Goal: Task Accomplishment & Management: Use online tool/utility

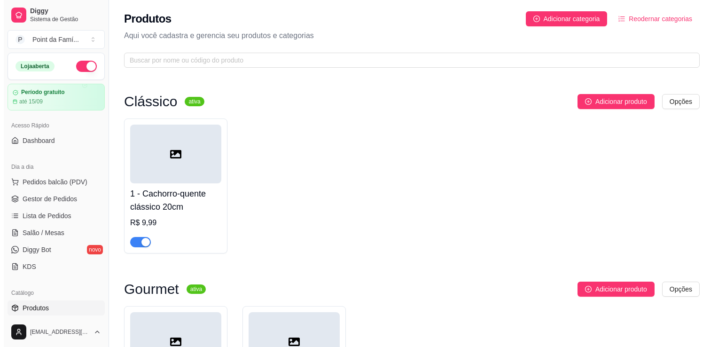
scroll to position [129, 0]
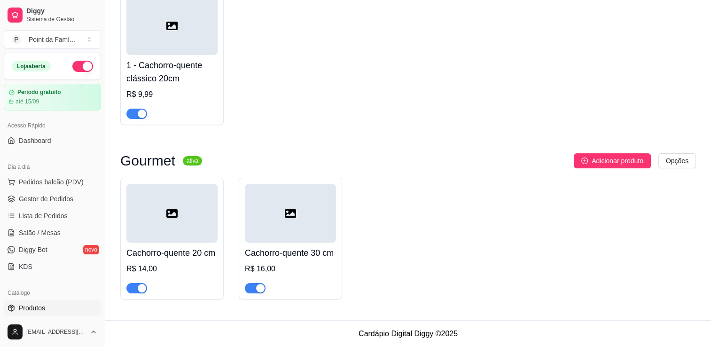
click at [183, 258] on h4 "Cachorro-quente 20 cm" at bounding box center [171, 252] width 91 height 13
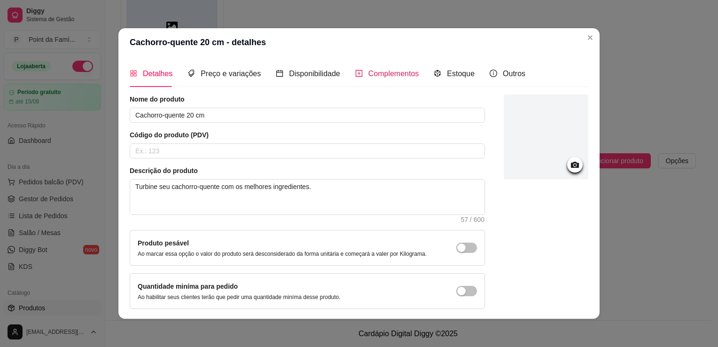
click at [355, 72] on icon "plus-square" at bounding box center [359, 74] width 8 height 8
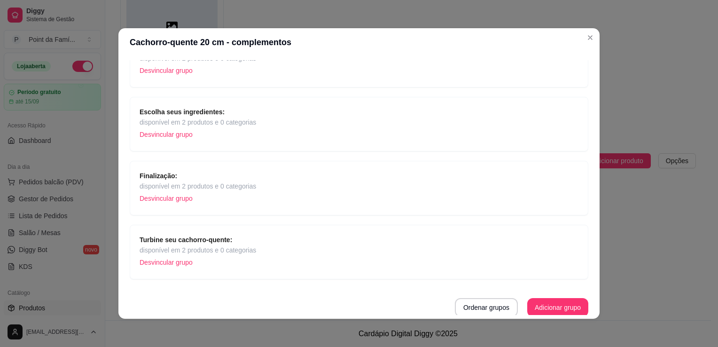
scroll to position [2, 0]
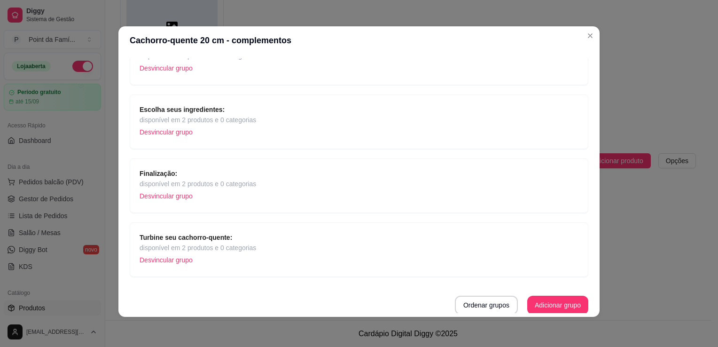
click at [343, 113] on div "Escolha seus ingredientes: disponível em 2 produtos e 0 categorias Desvincular …" at bounding box center [359, 121] width 439 height 35
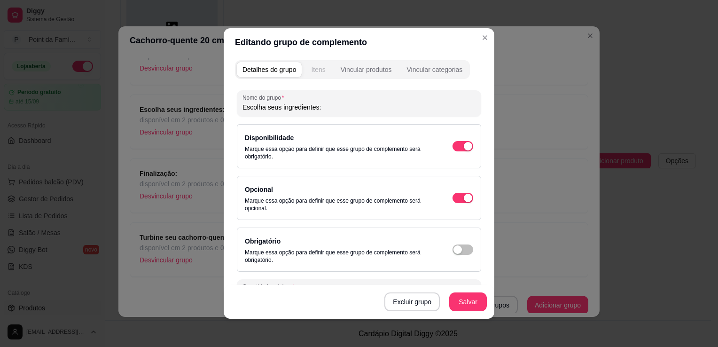
click at [317, 75] on button "Itens" at bounding box center [317, 69] width 25 height 15
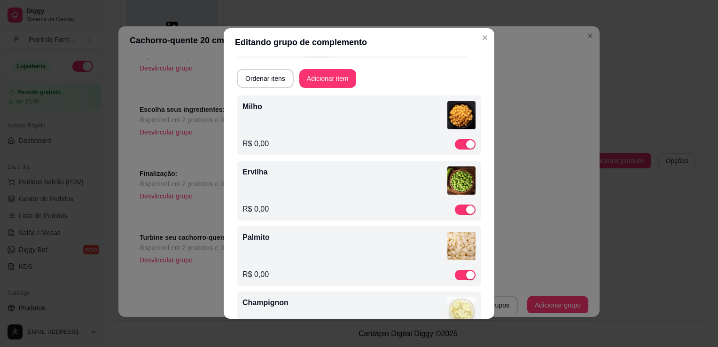
scroll to position [0, 0]
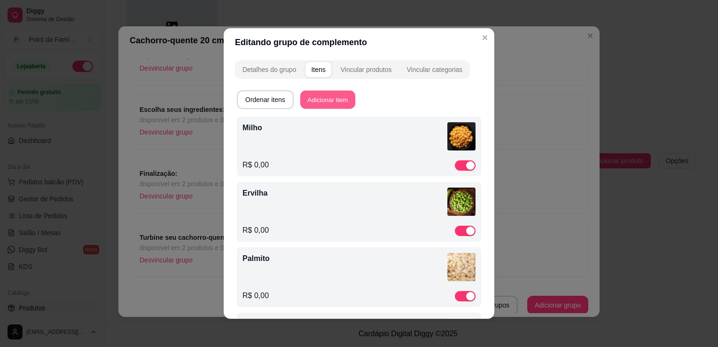
click at [342, 101] on button "Adicionar item" at bounding box center [327, 100] width 55 height 18
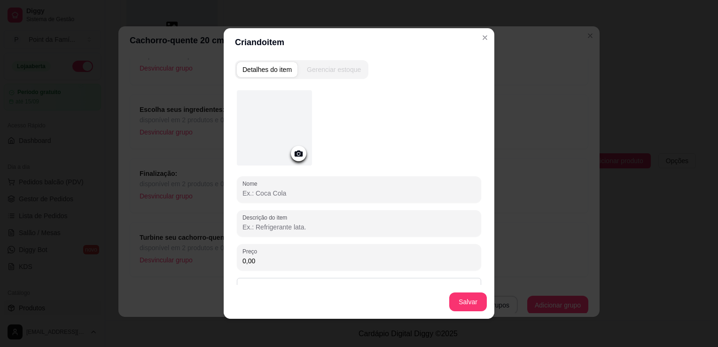
click at [297, 152] on icon at bounding box center [299, 153] width 8 height 6
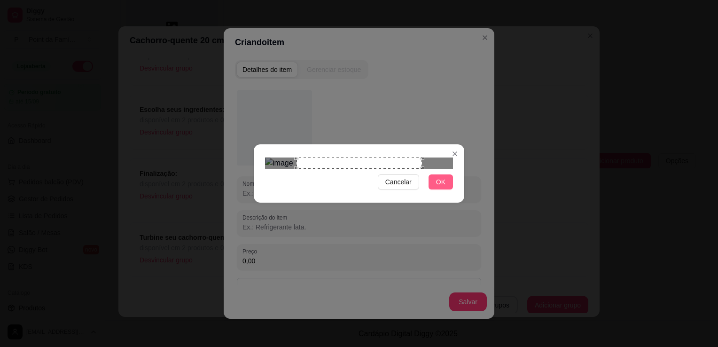
click at [435, 189] on button "OK" at bounding box center [441, 181] width 24 height 15
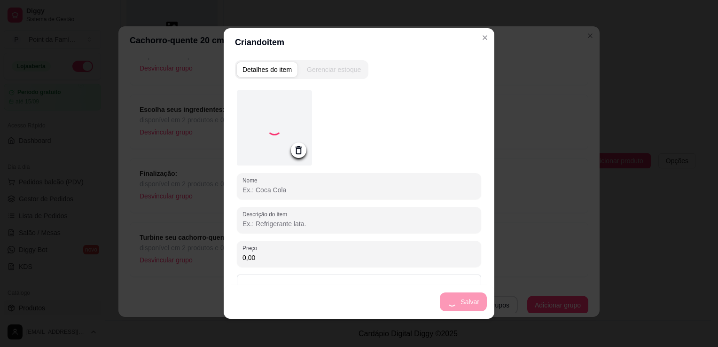
click at [344, 186] on input "Nome" at bounding box center [358, 189] width 233 height 9
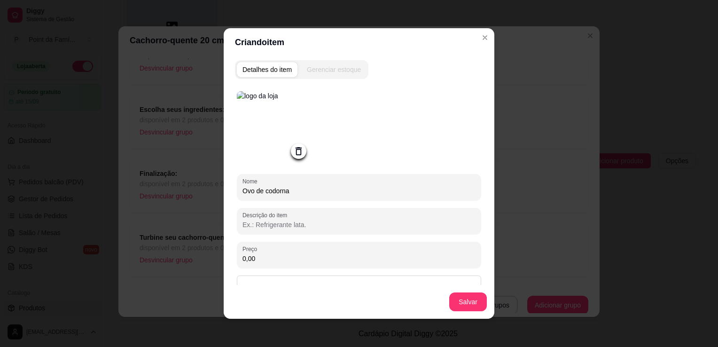
type input "Ovo de codorna"
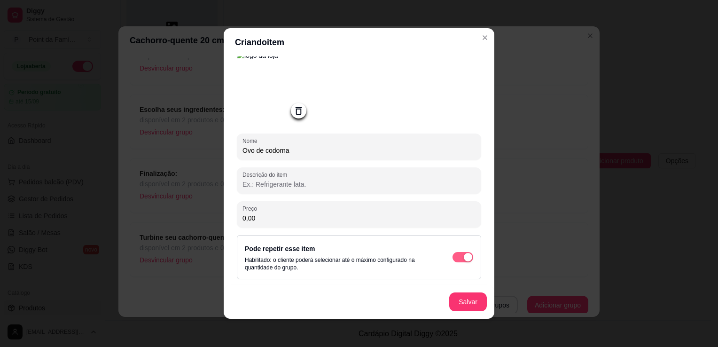
click at [453, 256] on button "button" at bounding box center [463, 257] width 21 height 10
click at [468, 306] on button "Salvar" at bounding box center [468, 302] width 37 height 18
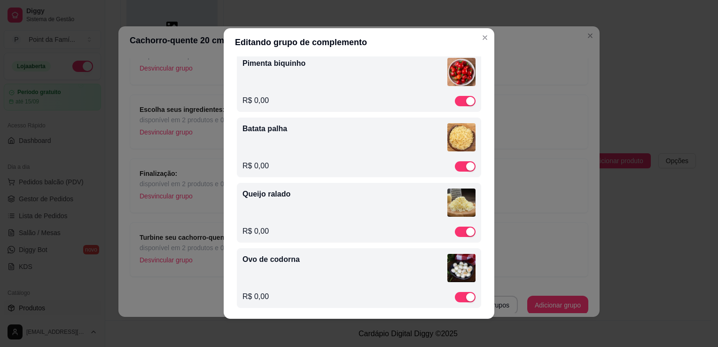
scroll to position [329, 0]
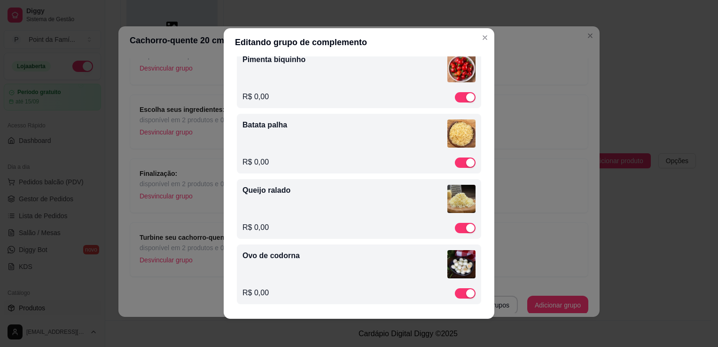
click at [447, 266] on img at bounding box center [461, 264] width 28 height 28
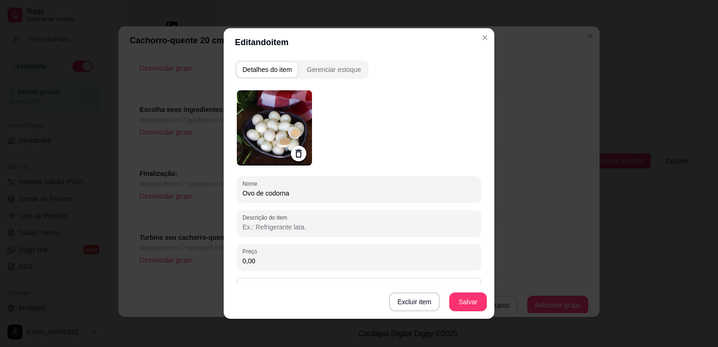
click at [245, 123] on img at bounding box center [274, 127] width 75 height 75
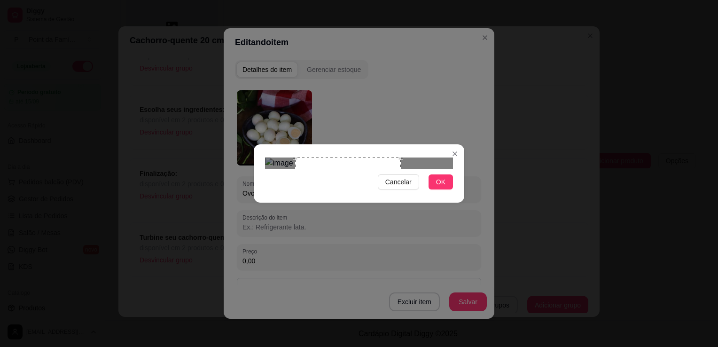
click at [321, 157] on div "Use the arrow keys to move the crop selection area" at bounding box center [348, 210] width 106 height 106
click at [437, 187] on span "OK" at bounding box center [440, 182] width 9 height 10
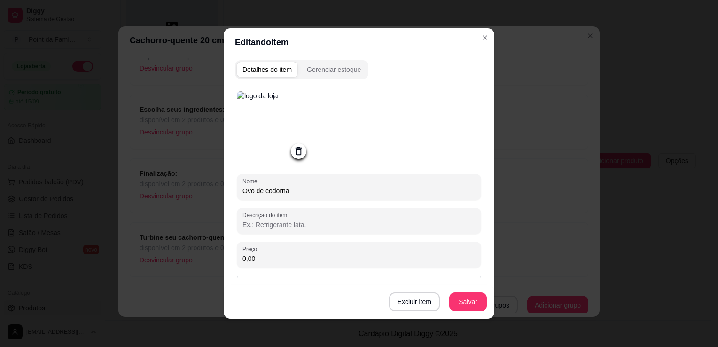
click at [295, 116] on img at bounding box center [274, 128] width 75 height 75
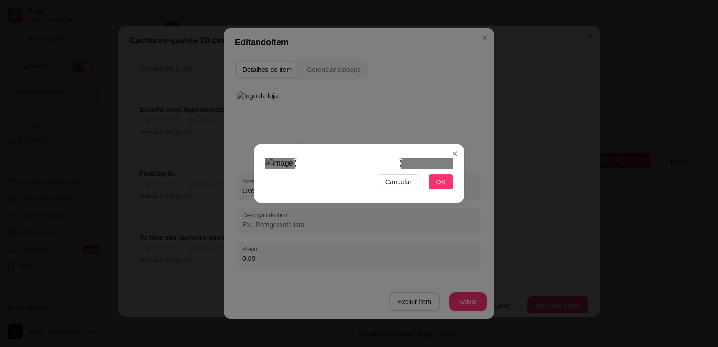
click at [307, 214] on div "Use the arrow keys to move the crop selection area" at bounding box center [348, 210] width 106 height 106
click at [303, 195] on div "Use the arrow keys to move the crop selection area" at bounding box center [352, 206] width 99 height 99
click at [313, 187] on div "Use the arrow keys to move the crop selection area" at bounding box center [352, 206] width 99 height 99
click at [312, 195] on div "Use the arrow keys to move the crop selection area" at bounding box center [348, 213] width 99 height 99
click at [305, 169] on div at bounding box center [359, 162] width 188 height 11
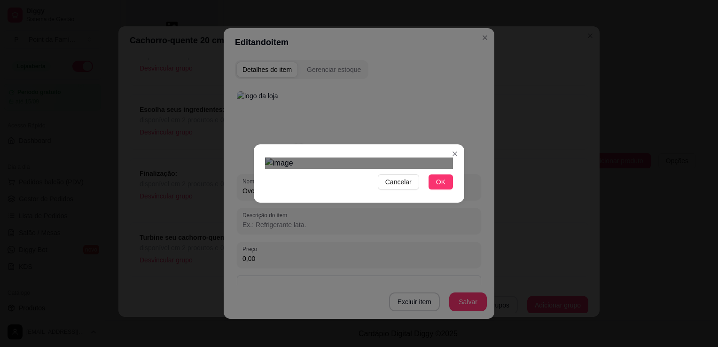
click at [316, 195] on div "Use the arrow keys to move the crop selection area" at bounding box center [347, 217] width 92 height 92
click at [439, 187] on span "OK" at bounding box center [440, 182] width 9 height 10
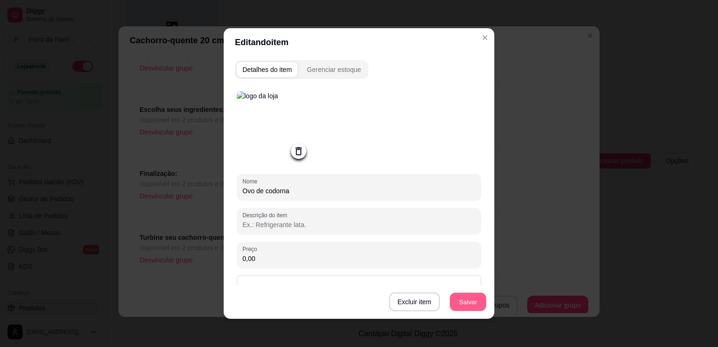
click at [458, 306] on button "Salvar" at bounding box center [468, 302] width 37 height 18
click at [469, 304] on button "Salvar" at bounding box center [468, 302] width 37 height 18
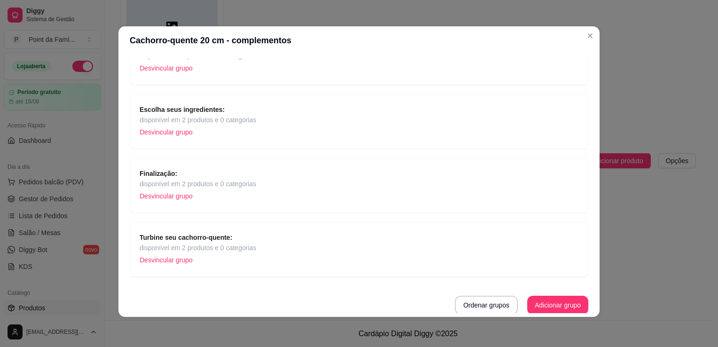
click at [241, 118] on span "disponível em 2 produtos e 0 categorias" at bounding box center [198, 120] width 117 height 10
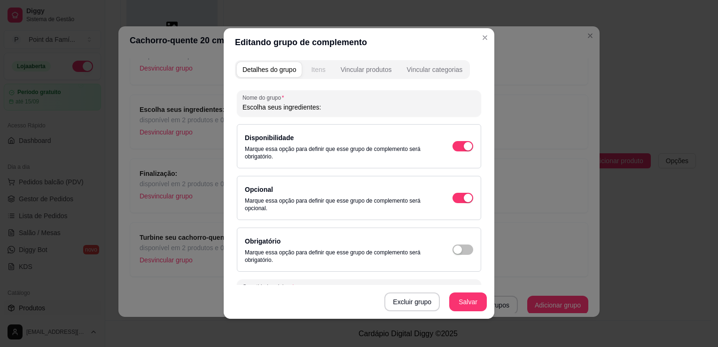
click at [316, 72] on div "Itens" at bounding box center [318, 69] width 14 height 9
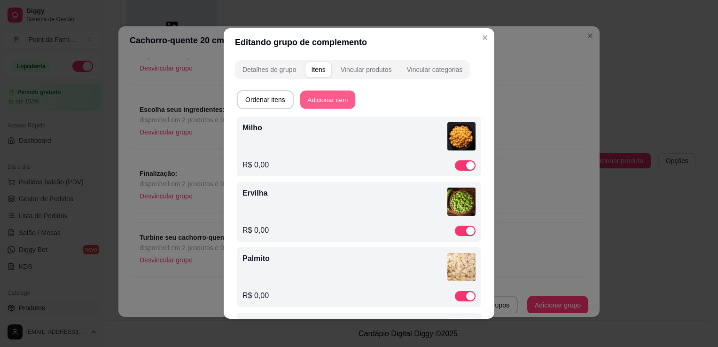
click at [339, 93] on button "Adicionar item" at bounding box center [327, 100] width 55 height 18
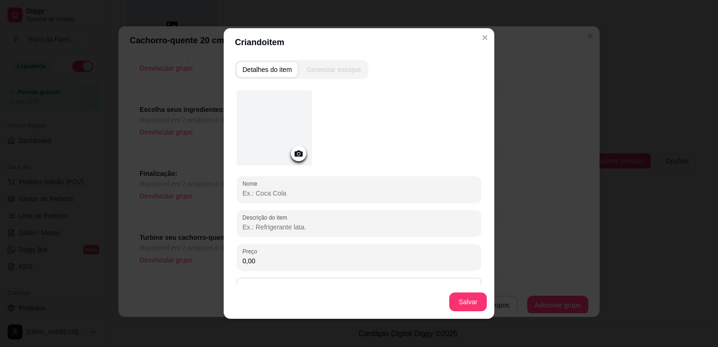
click at [296, 151] on icon at bounding box center [299, 153] width 8 height 6
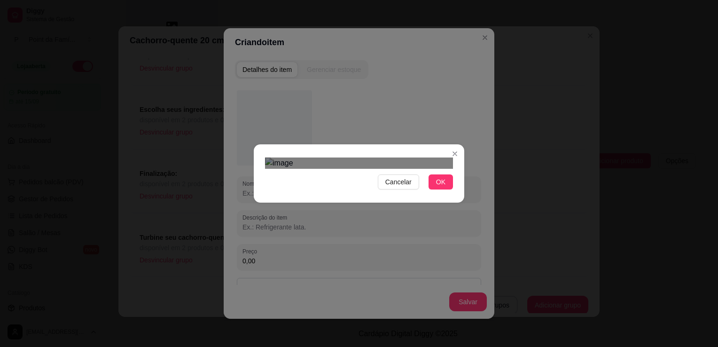
click at [380, 157] on div at bounding box center [359, 162] width 188 height 11
click at [358, 194] on div "Use the arrow keys to move the crop selection area" at bounding box center [340, 236] width 85 height 85
click at [447, 189] on button "OK" at bounding box center [441, 181] width 24 height 15
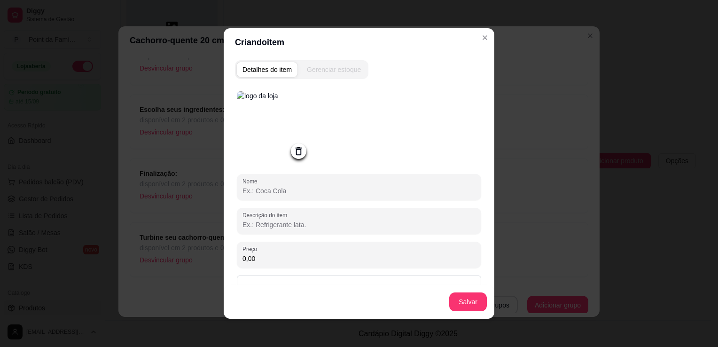
click at [333, 195] on input "Nome" at bounding box center [358, 190] width 233 height 9
type input "Azeitona"
click at [460, 299] on button "Salvar" at bounding box center [468, 301] width 38 height 19
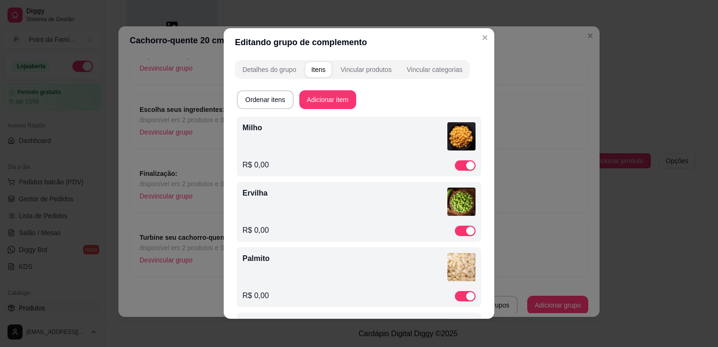
click at [391, 130] on p "Milho" at bounding box center [344, 127] width 205 height 11
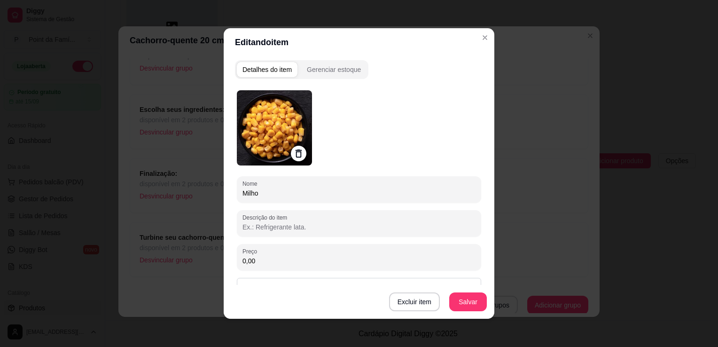
scroll to position [93, 0]
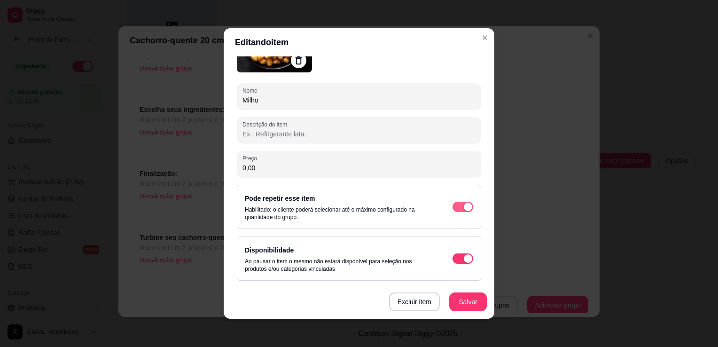
click at [453, 205] on span "button" at bounding box center [463, 207] width 21 height 10
click at [472, 298] on button "Salvar" at bounding box center [468, 302] width 37 height 18
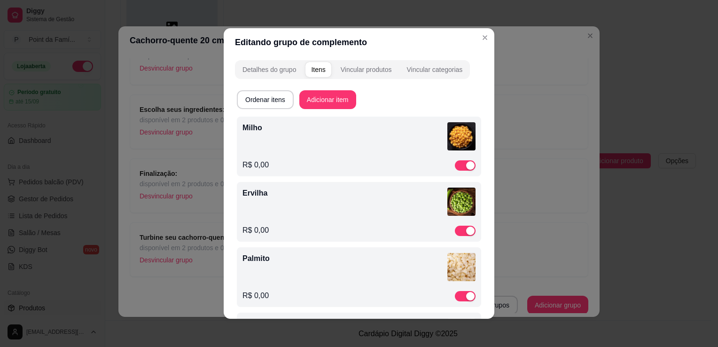
click at [393, 215] on div "Ervilha" at bounding box center [358, 202] width 233 height 31
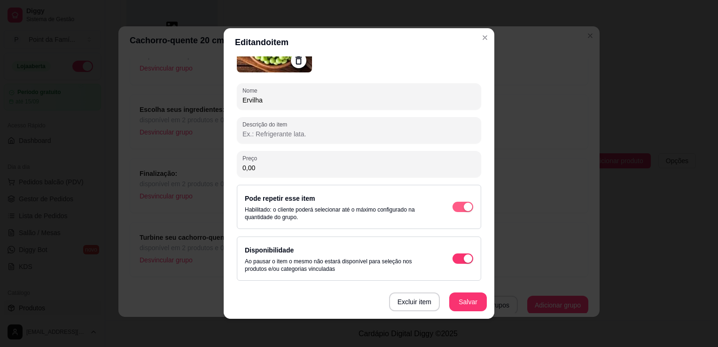
click at [453, 208] on span "button" at bounding box center [463, 207] width 21 height 10
click at [465, 305] on button "Salvar" at bounding box center [468, 302] width 37 height 18
click at [468, 296] on button "Salvar" at bounding box center [468, 302] width 37 height 18
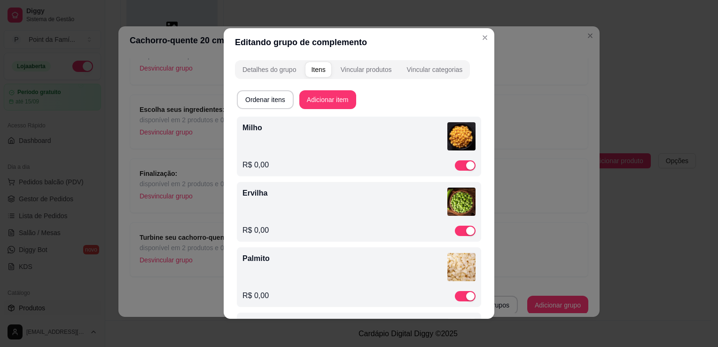
click at [376, 279] on div "Palmito" at bounding box center [358, 268] width 233 height 31
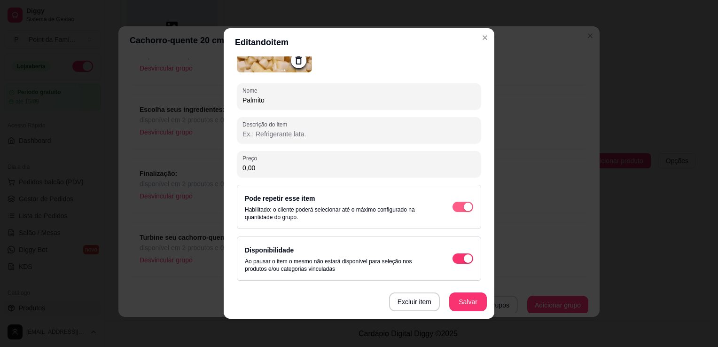
click at [453, 207] on span "button" at bounding box center [463, 207] width 21 height 10
click at [455, 306] on button "Salvar" at bounding box center [468, 302] width 37 height 18
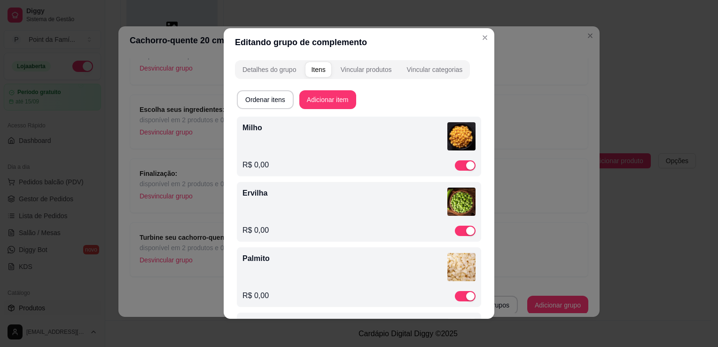
scroll to position [229, 0]
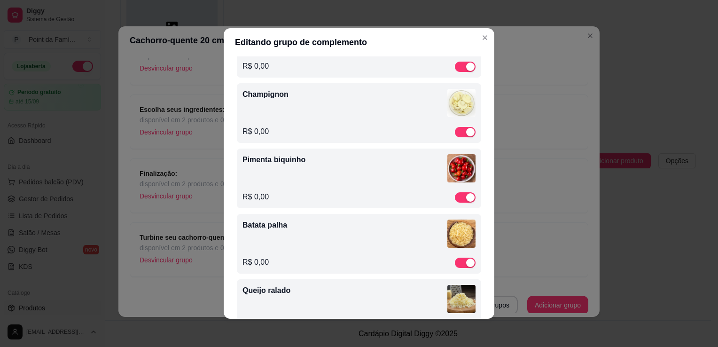
click at [357, 103] on div "Champignon" at bounding box center [358, 104] width 233 height 31
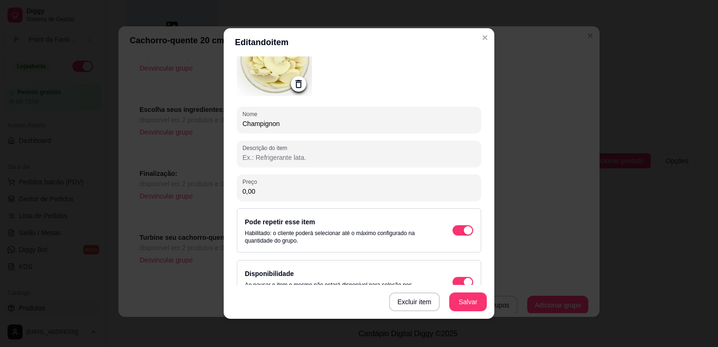
scroll to position [93, 0]
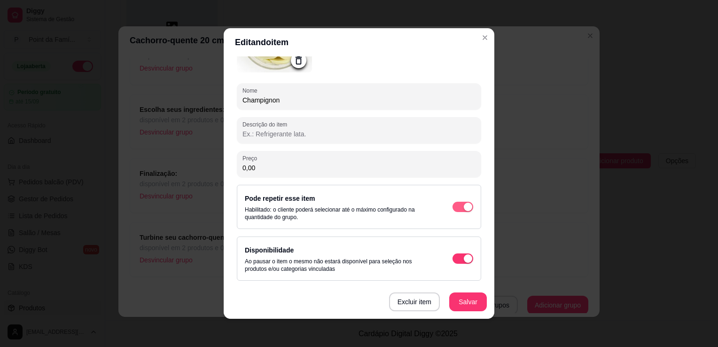
click at [453, 203] on span "button" at bounding box center [463, 207] width 21 height 10
click at [466, 305] on button "Salvar" at bounding box center [468, 302] width 37 height 18
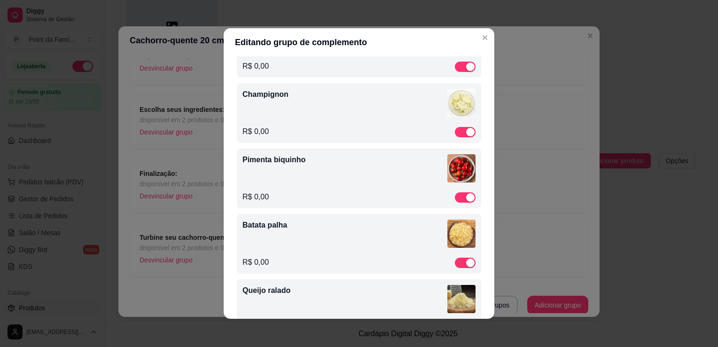
click at [392, 173] on div "Pimenta biquinho" at bounding box center [358, 169] width 233 height 31
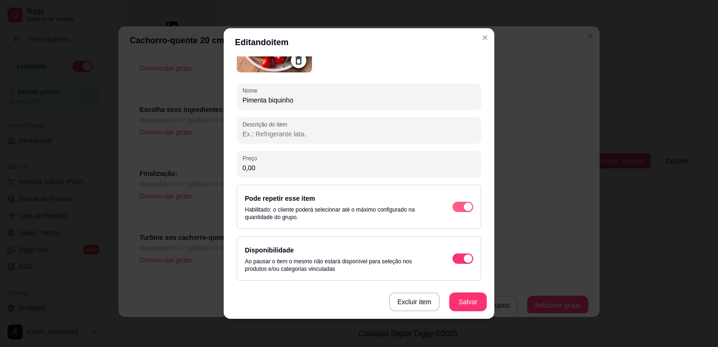
click at [453, 209] on span "button" at bounding box center [463, 207] width 21 height 10
click at [460, 300] on button "Salvar" at bounding box center [468, 302] width 37 height 18
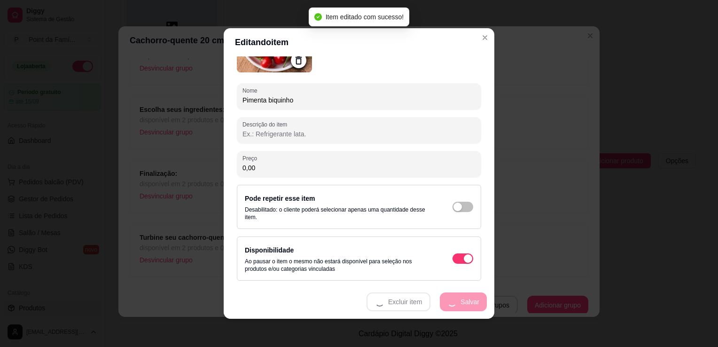
click at [273, 65] on img at bounding box center [274, 34] width 75 height 75
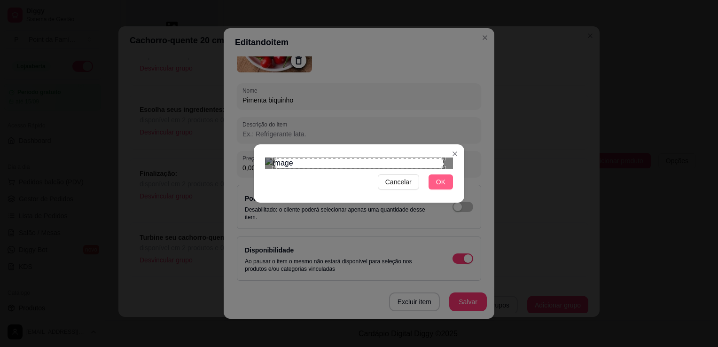
click at [436, 187] on span "OK" at bounding box center [440, 182] width 9 height 10
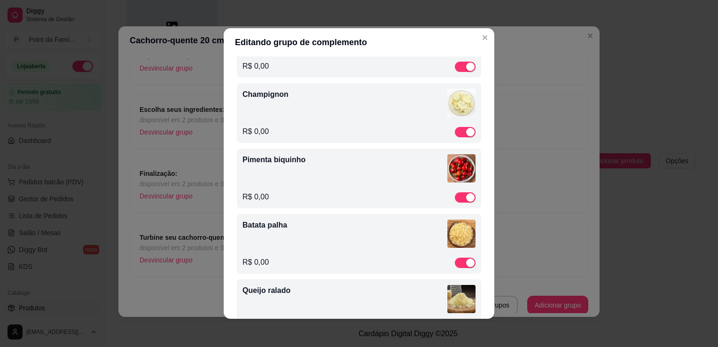
click at [414, 179] on div "Pimenta biquinho" at bounding box center [358, 169] width 233 height 31
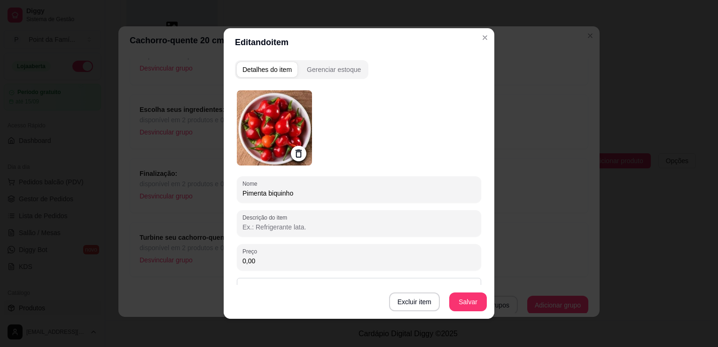
click at [260, 137] on img at bounding box center [274, 127] width 75 height 75
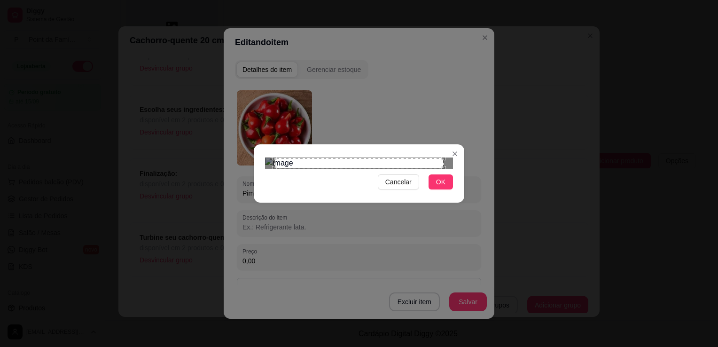
click at [295, 169] on img at bounding box center [359, 162] width 188 height 11
click at [290, 169] on img at bounding box center [359, 162] width 188 height 11
click at [306, 169] on img at bounding box center [359, 162] width 188 height 11
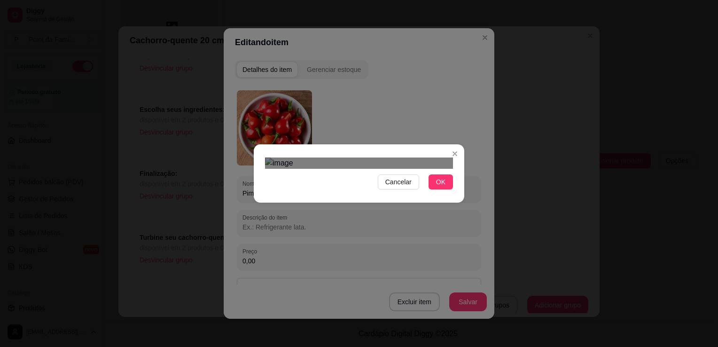
click at [278, 157] on img at bounding box center [359, 162] width 188 height 11
click at [441, 157] on div at bounding box center [359, 162] width 188 height 11
click at [421, 166] on div "Use the arrow keys to move the crop selection area" at bounding box center [358, 246] width 161 height 161
click at [412, 167] on div "Use the arrow keys to move the crop selection area" at bounding box center [359, 247] width 161 height 161
click at [372, 167] on div "Use the arrow keys to move the crop selection area" at bounding box center [359, 247] width 161 height 161
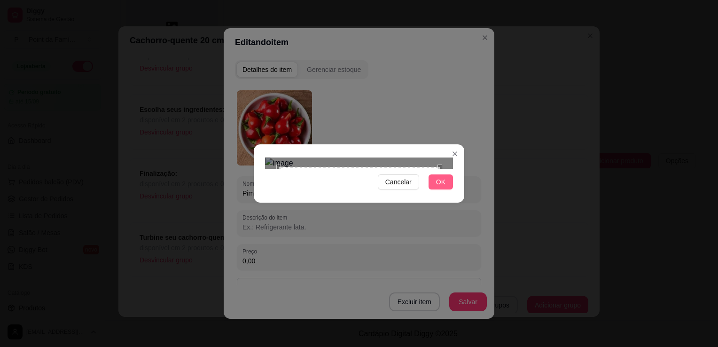
click at [445, 187] on span "OK" at bounding box center [440, 182] width 9 height 10
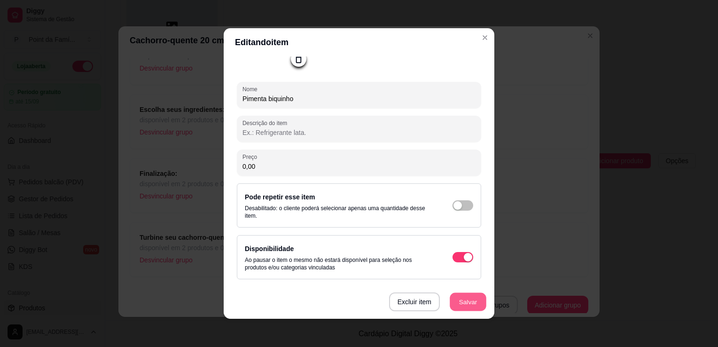
click at [468, 304] on button "Salvar" at bounding box center [468, 302] width 37 height 18
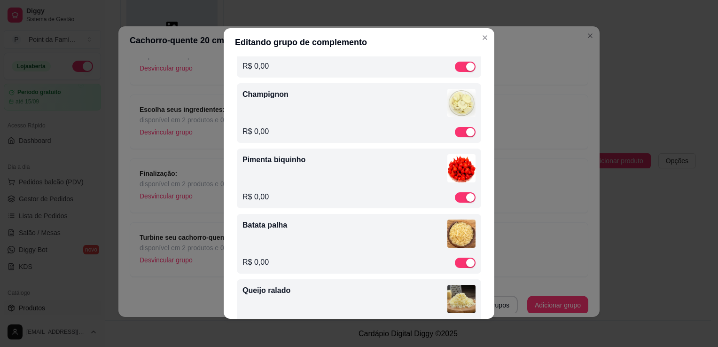
click at [350, 239] on div "Batata palha" at bounding box center [358, 234] width 233 height 31
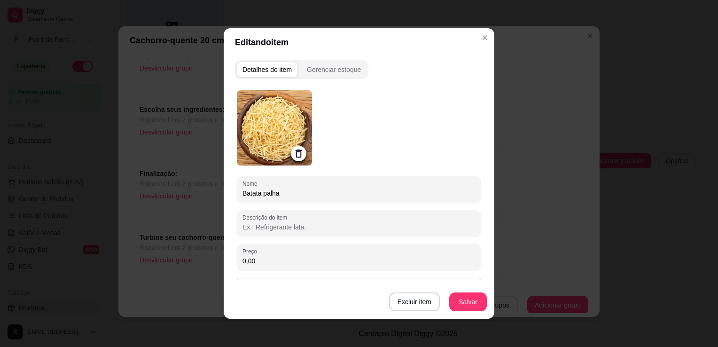
scroll to position [88, 0]
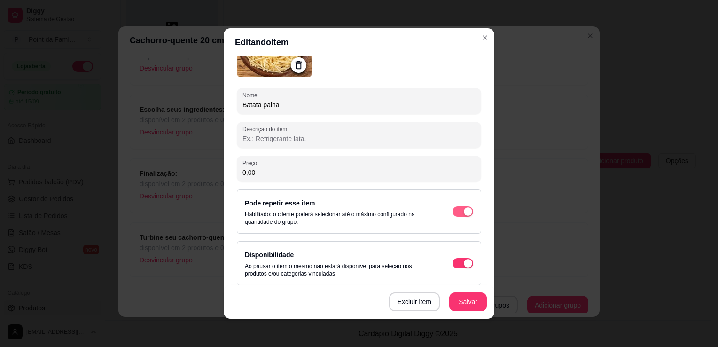
click at [453, 208] on span "button" at bounding box center [463, 211] width 21 height 10
click at [465, 304] on button "Salvar" at bounding box center [468, 302] width 37 height 18
click at [472, 302] on button "Salvar" at bounding box center [468, 301] width 38 height 19
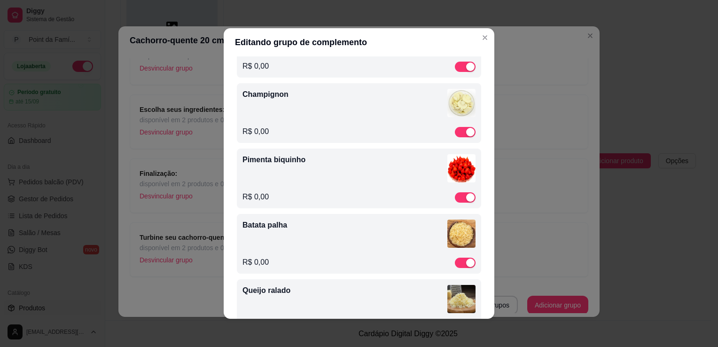
click at [373, 303] on div "Queijo ralado" at bounding box center [358, 300] width 233 height 31
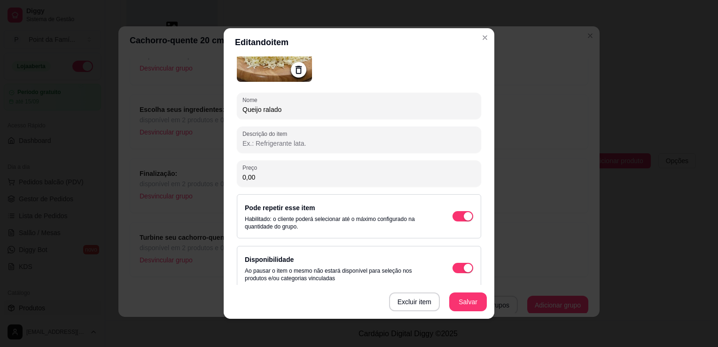
scroll to position [93, 0]
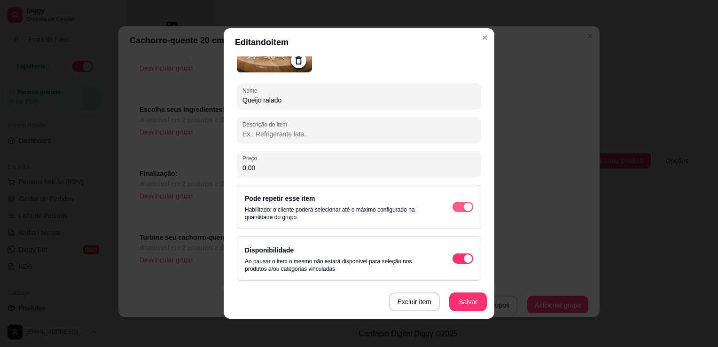
click at [453, 206] on span "button" at bounding box center [463, 207] width 21 height 10
click at [466, 304] on button "Salvar" at bounding box center [468, 302] width 37 height 18
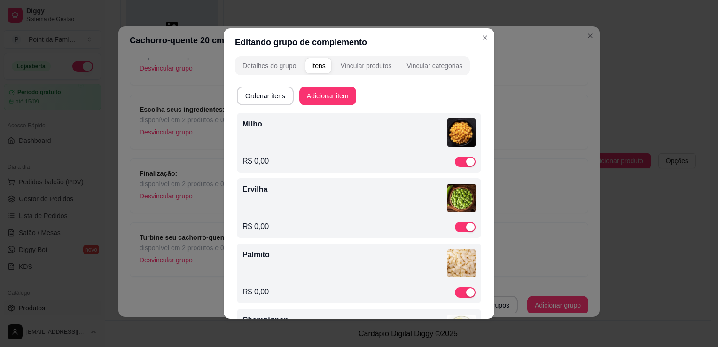
scroll to position [0, 0]
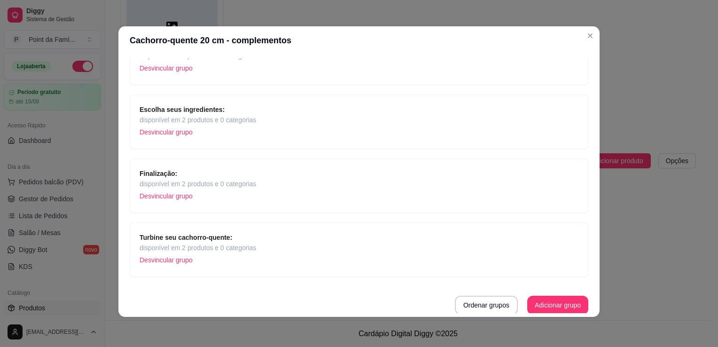
click at [229, 128] on p "Desvincular grupo" at bounding box center [198, 132] width 117 height 14
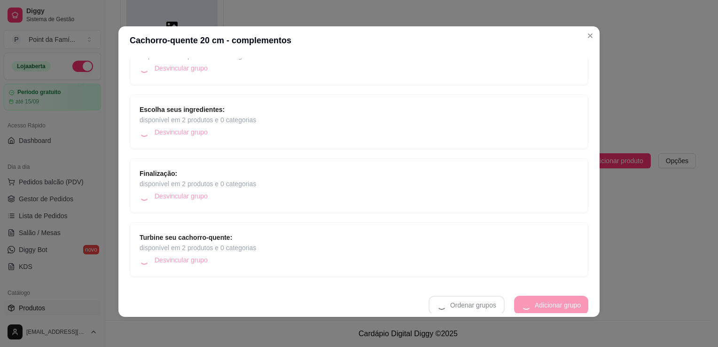
scroll to position [155, 0]
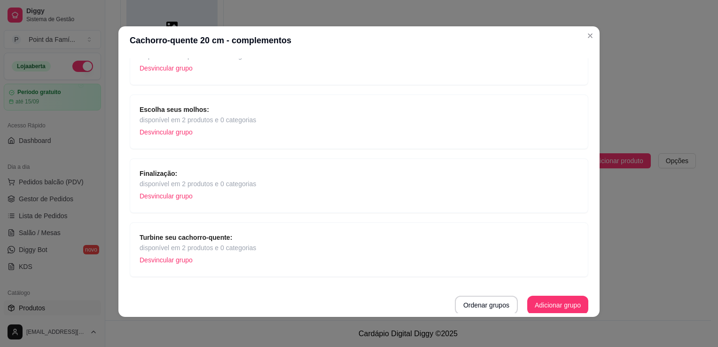
click at [229, 128] on p "Desvincular grupo" at bounding box center [198, 132] width 117 height 14
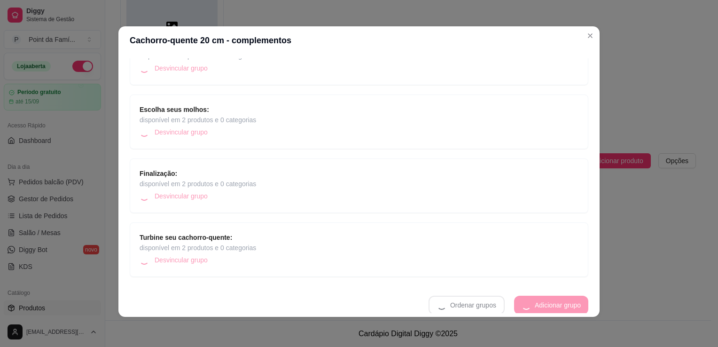
scroll to position [92, 0]
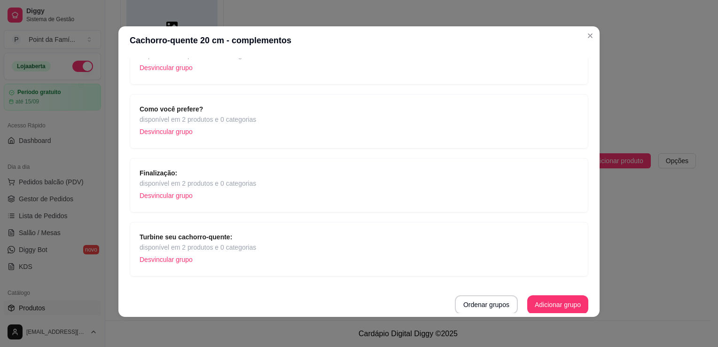
click at [223, 119] on span "disponível em 2 produtos e 0 categorias" at bounding box center [198, 119] width 117 height 10
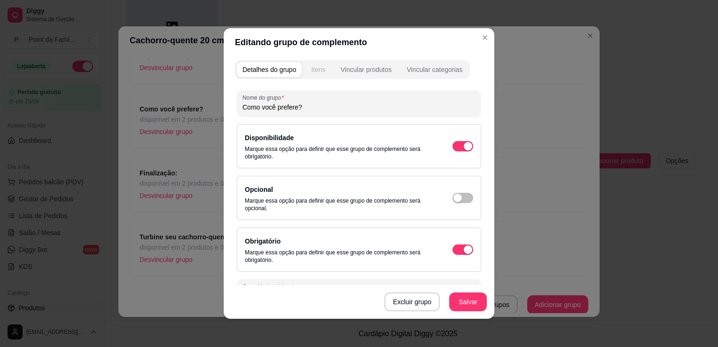
click at [315, 63] on button "Itens" at bounding box center [317, 69] width 25 height 15
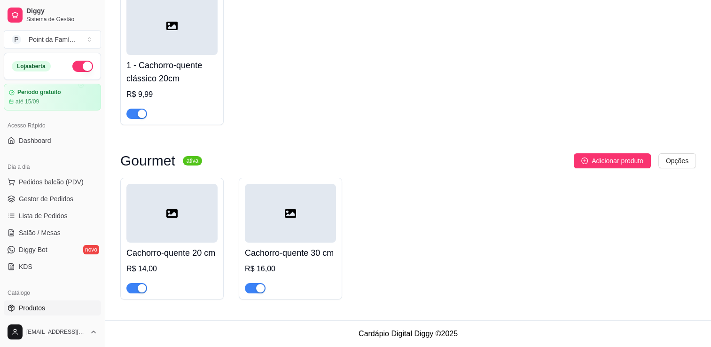
click at [318, 255] on h4 "Cachorro-quente 30 cm" at bounding box center [290, 252] width 91 height 13
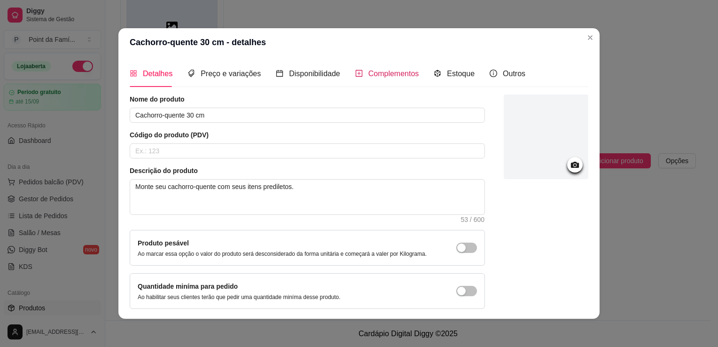
click at [357, 77] on div "Complementos" at bounding box center [387, 74] width 64 height 12
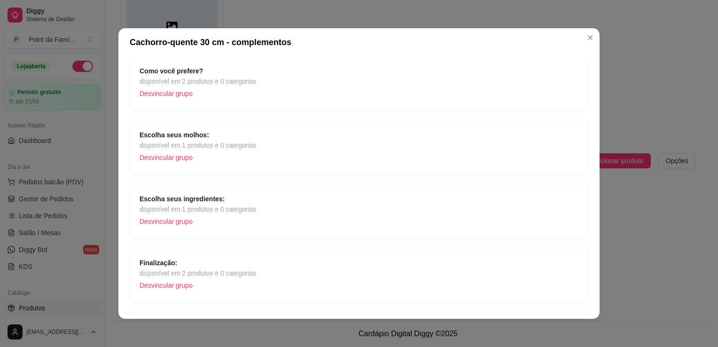
scroll to position [150, 0]
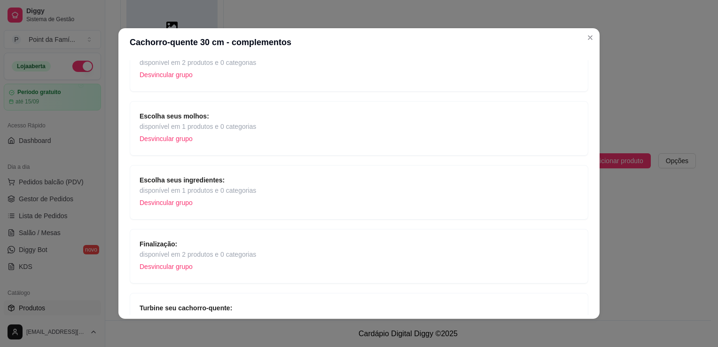
click at [218, 187] on span "disponível em 1 produtos e 0 categorias" at bounding box center [198, 190] width 117 height 10
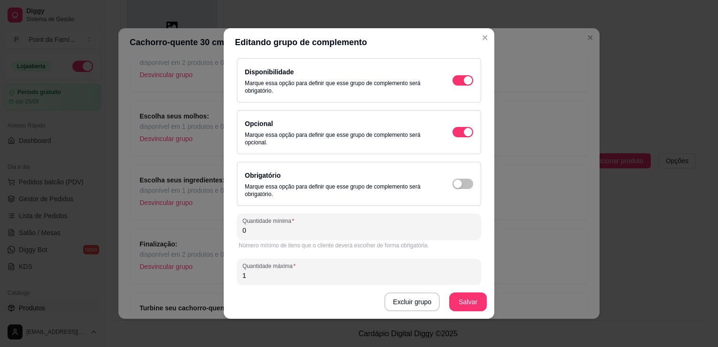
scroll to position [80, 0]
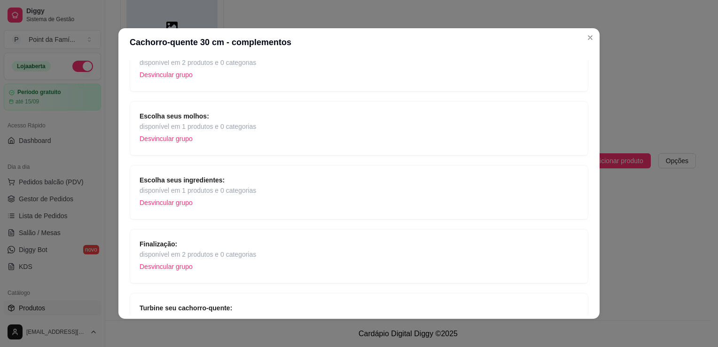
click at [191, 249] on span "disponível em 2 produtos e 0 categorias" at bounding box center [198, 254] width 117 height 10
click at [223, 195] on p "Desvincular grupo" at bounding box center [198, 202] width 117 height 14
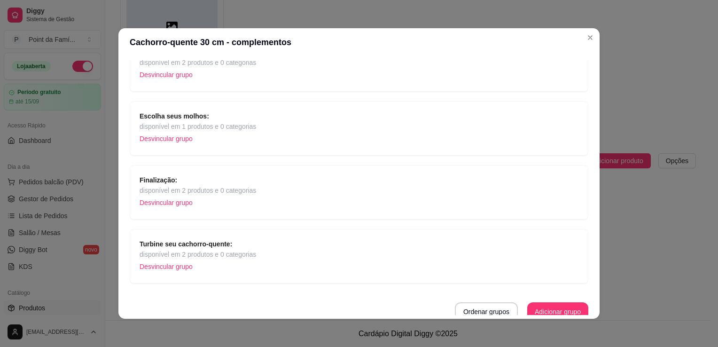
click at [228, 189] on span "disponível em 2 produtos e 0 categorias" at bounding box center [198, 190] width 117 height 10
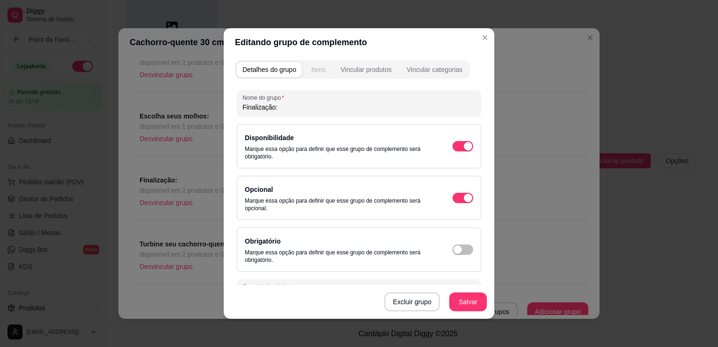
click at [321, 70] on div "Itens" at bounding box center [318, 69] width 14 height 9
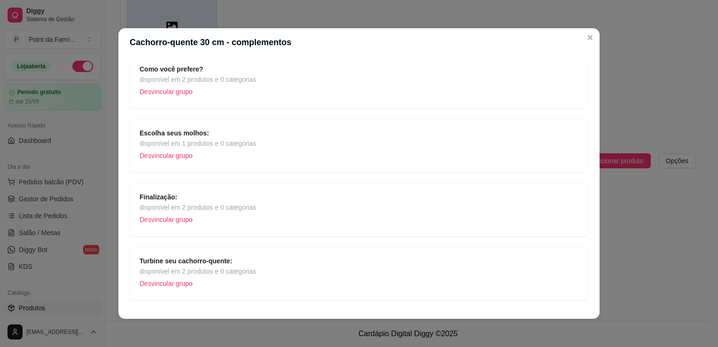
scroll to position [2, 0]
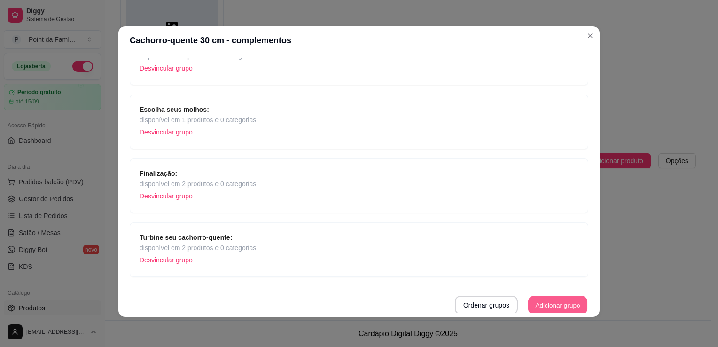
click at [531, 306] on button "Adicionar grupo" at bounding box center [557, 305] width 59 height 18
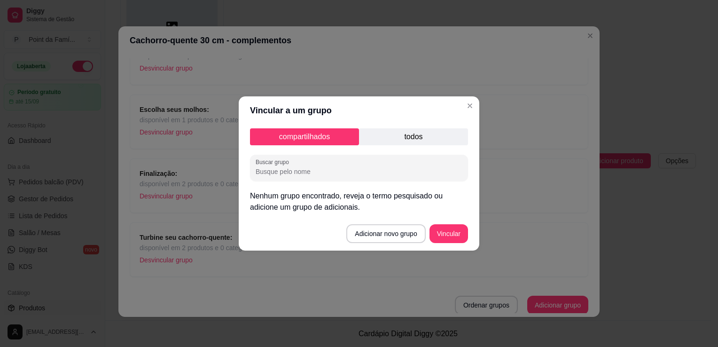
click at [408, 133] on p "todos" at bounding box center [413, 136] width 109 height 17
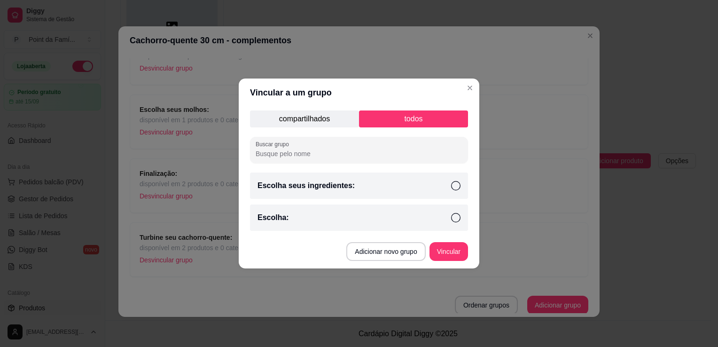
click at [364, 186] on div "Escolha seus ingredientes:" at bounding box center [359, 185] width 218 height 26
click at [447, 247] on button "Vincular" at bounding box center [448, 251] width 39 height 19
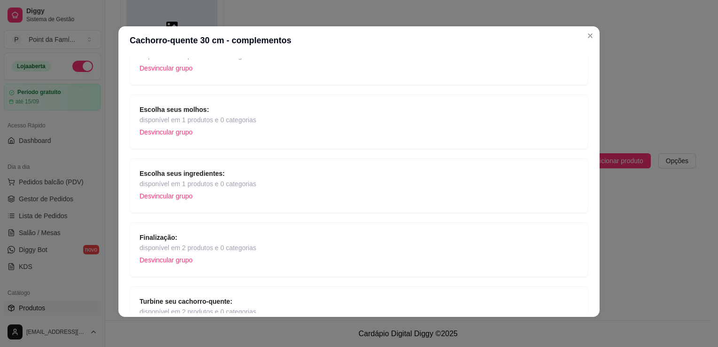
click at [365, 179] on div "Escolha seus ingredientes: disponível em 1 produtos e 0 categorias Desvincular …" at bounding box center [359, 185] width 439 height 35
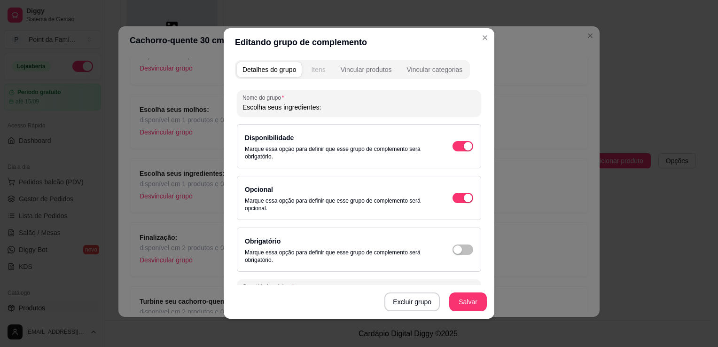
click at [323, 63] on button "Itens" at bounding box center [317, 69] width 25 height 15
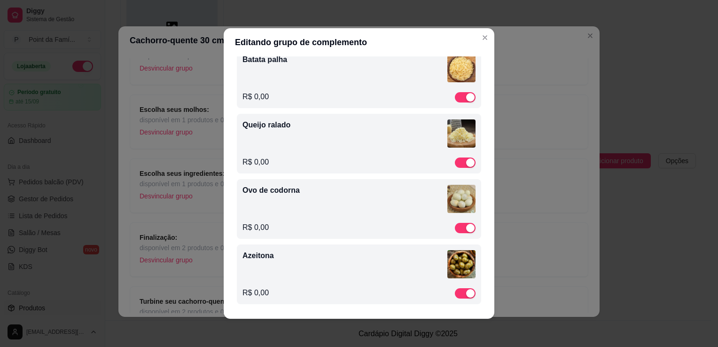
scroll to position [395, 0]
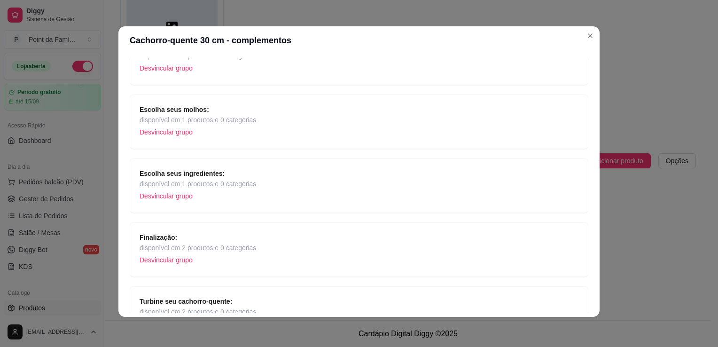
click at [179, 185] on span "disponível em 1 produtos e 0 categorias" at bounding box center [198, 184] width 117 height 10
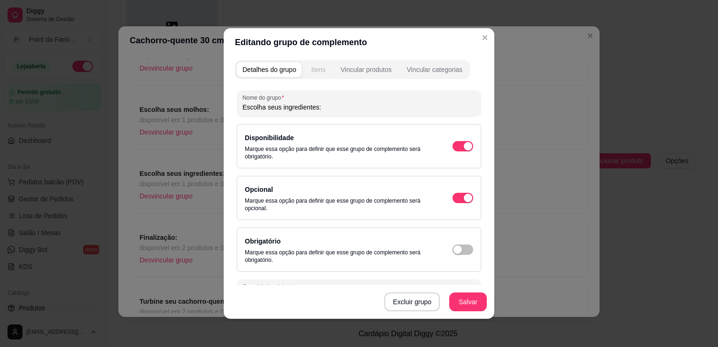
click at [315, 71] on div "Itens" at bounding box center [318, 69] width 14 height 9
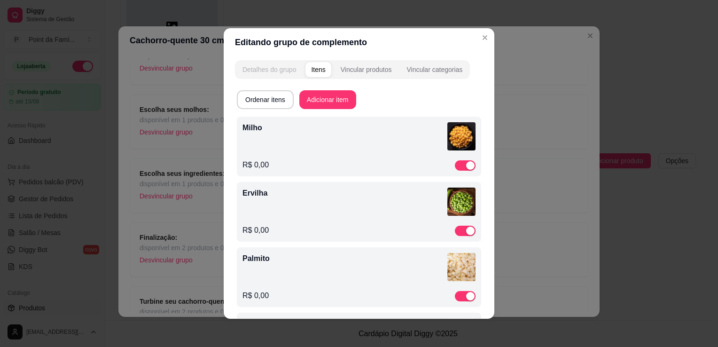
click at [276, 71] on div "Detalhes do grupo" at bounding box center [269, 69] width 54 height 9
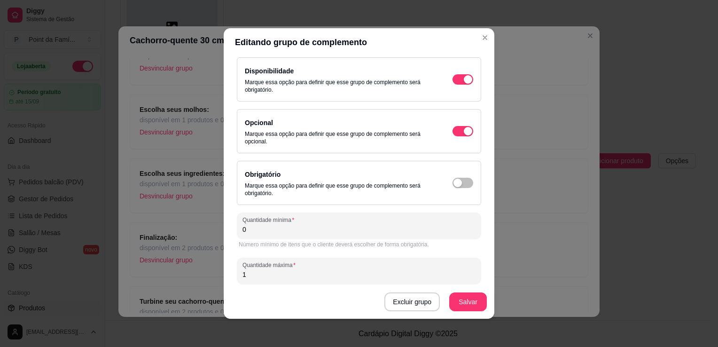
scroll to position [75, 0]
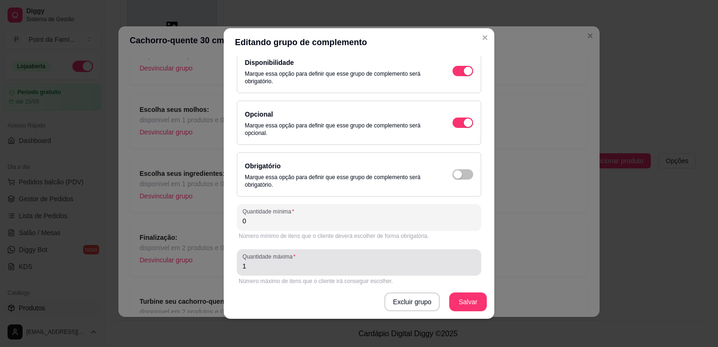
click at [333, 255] on div "1" at bounding box center [358, 262] width 233 height 19
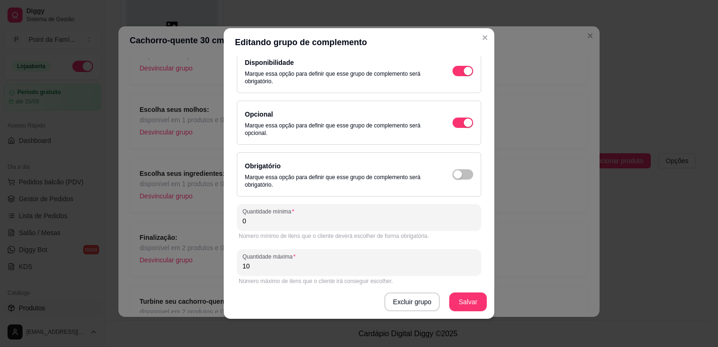
type input "10"
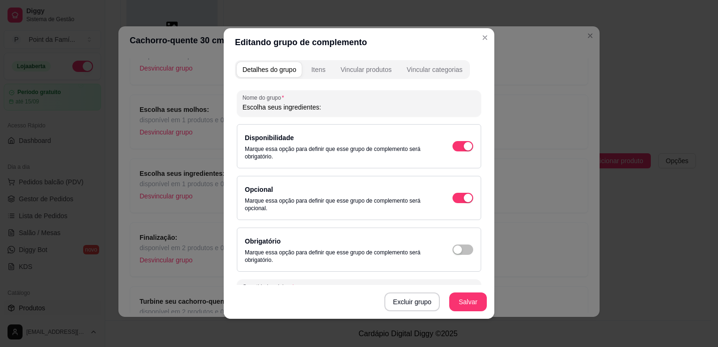
scroll to position [0, 0]
click at [462, 304] on button "Salvar" at bounding box center [468, 301] width 38 height 19
click at [316, 62] on button "Itens" at bounding box center [317, 69] width 25 height 15
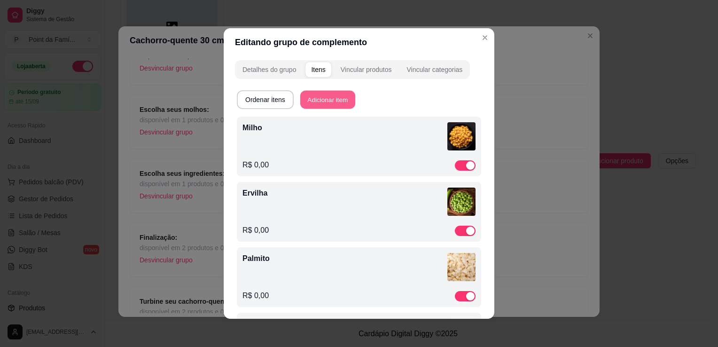
click at [338, 100] on button "Adicionar item" at bounding box center [327, 100] width 55 height 18
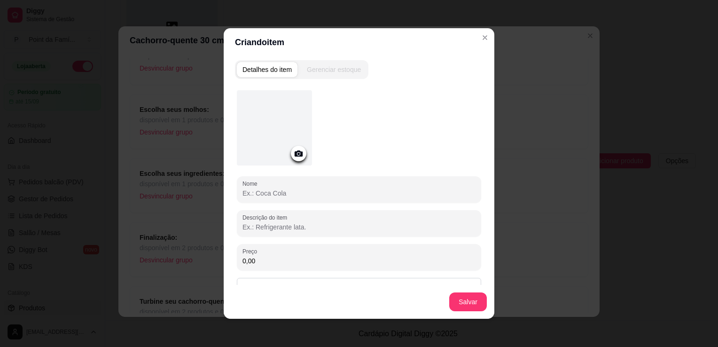
click at [293, 148] on icon at bounding box center [298, 153] width 11 height 11
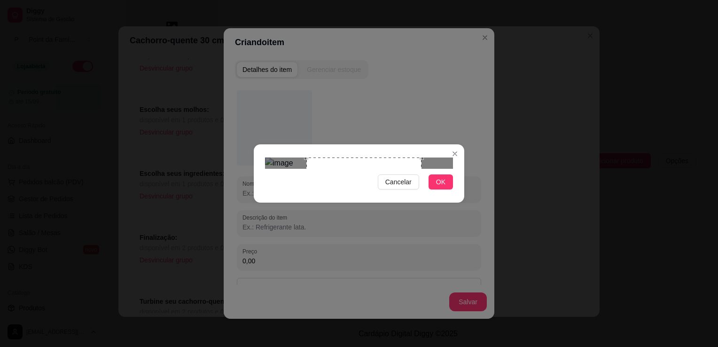
click at [304, 275] on div "Use the arrow keys to move the south west drag handle to change the crop select…" at bounding box center [304, 275] width 0 height 0
click at [349, 157] on div "Use the arrow keys to move the crop selection area" at bounding box center [384, 214] width 115 height 115
click at [330, 178] on div "Use the arrow keys to move the crop selection area" at bounding box center [368, 224] width 115 height 115
click at [433, 189] on button "OK" at bounding box center [441, 181] width 24 height 15
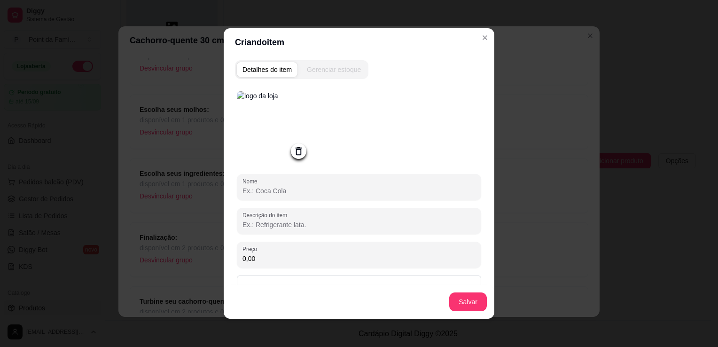
click at [258, 128] on img at bounding box center [274, 128] width 75 height 75
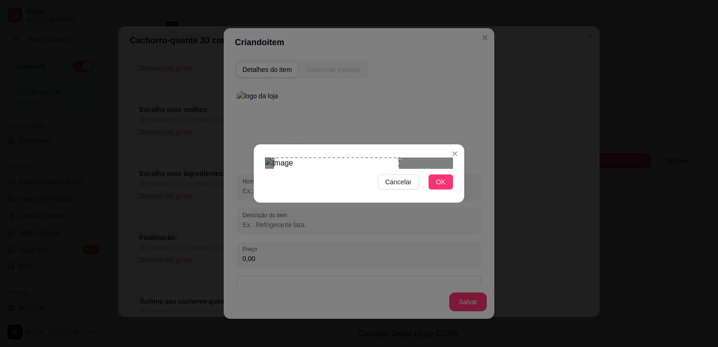
click at [306, 157] on div "Use the arrow keys to move the crop selection area" at bounding box center [336, 219] width 125 height 125
click at [281, 206] on div "Use the arrow keys to move the crop selection area" at bounding box center [343, 219] width 125 height 125
click at [292, 169] on div at bounding box center [359, 162] width 188 height 11
click at [323, 179] on div "Use the arrow keys to move the crop selection area" at bounding box center [340, 227] width 112 height 112
click at [296, 207] on div "Use the arrow keys to move the crop selection area" at bounding box center [346, 221] width 100 height 100
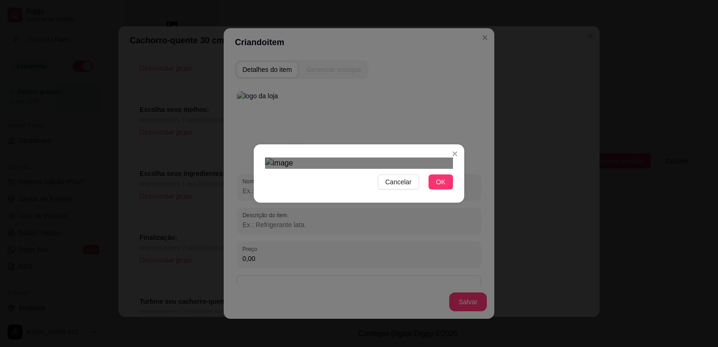
click at [312, 184] on div "Use the arrow keys to move the crop selection area" at bounding box center [337, 224] width 100 height 100
click at [448, 189] on button "OK" at bounding box center [441, 181] width 24 height 15
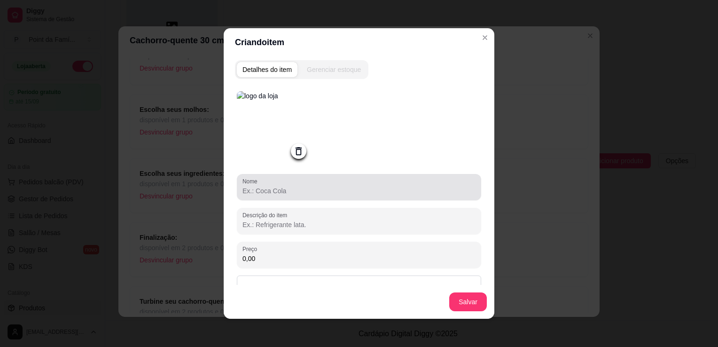
click at [380, 194] on input "Nome" at bounding box center [358, 190] width 233 height 9
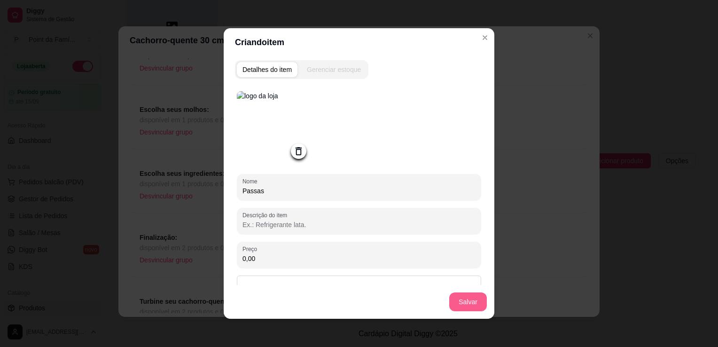
type input "Passas"
click at [453, 303] on button "Salvar" at bounding box center [468, 302] width 37 height 18
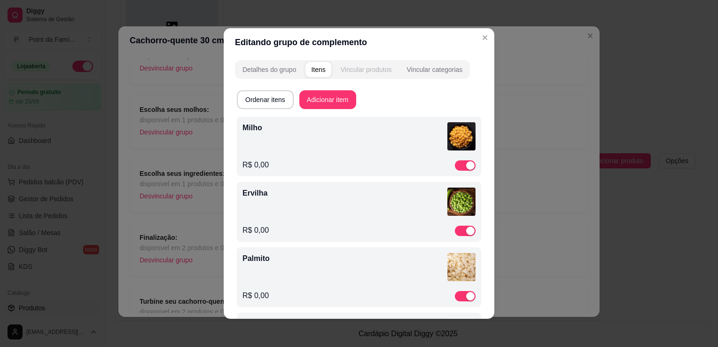
click at [381, 68] on div "Vincular produtos" at bounding box center [366, 69] width 51 height 9
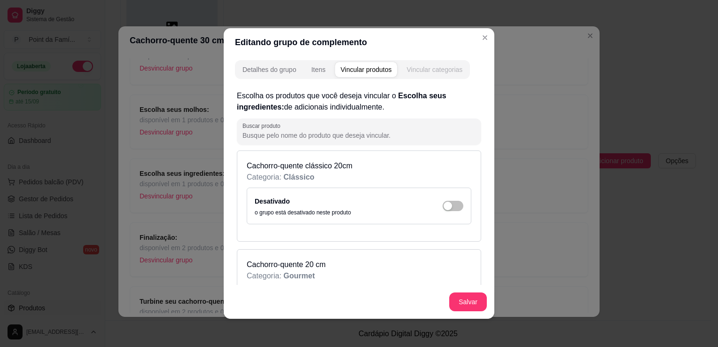
click at [415, 73] on div "Vincular categorias" at bounding box center [434, 69] width 56 height 9
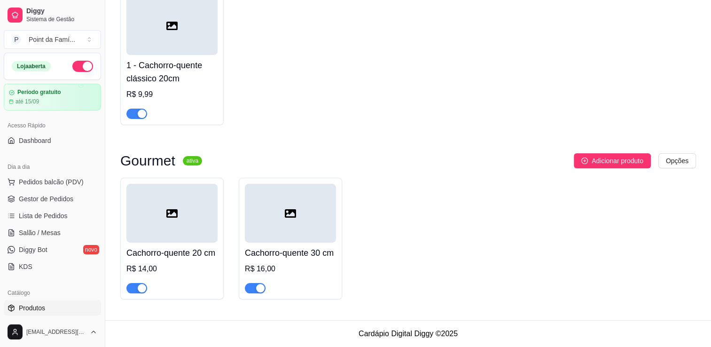
click at [145, 219] on div at bounding box center [171, 213] width 91 height 59
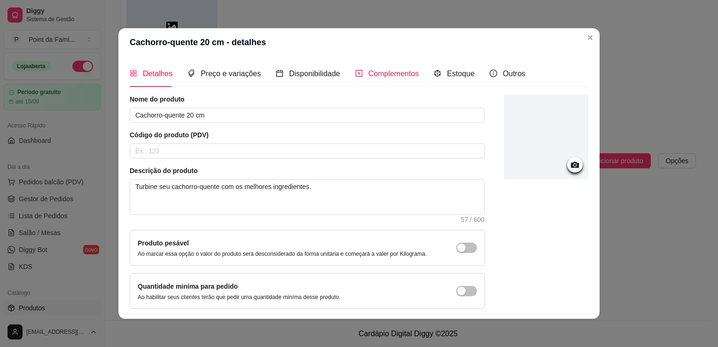
click at [357, 69] on div "Complementos" at bounding box center [387, 74] width 64 height 12
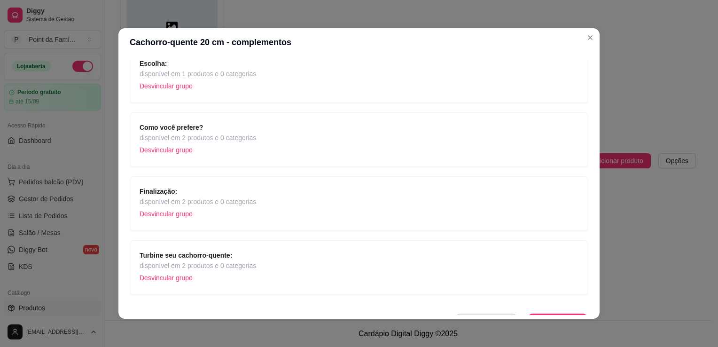
scroll to position [92, 0]
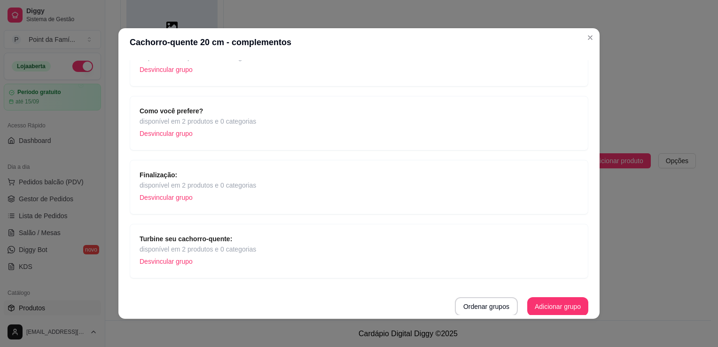
click at [194, 121] on span "disponível em 2 produtos e 0 categorias" at bounding box center [198, 121] width 117 height 10
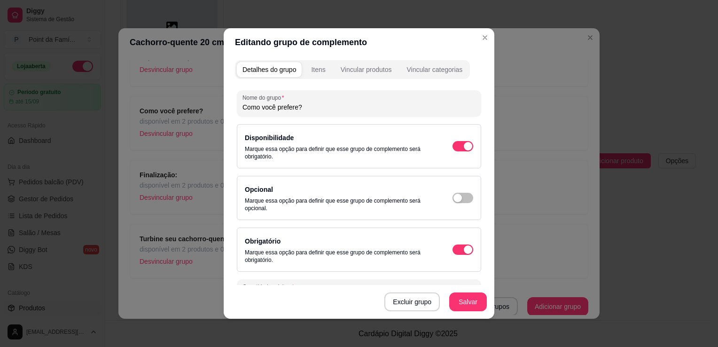
click at [258, 108] on input "Como você prefere?" at bounding box center [358, 106] width 233 height 9
type input "Qual você prefere?"
click at [464, 304] on button "Salvar" at bounding box center [468, 302] width 37 height 18
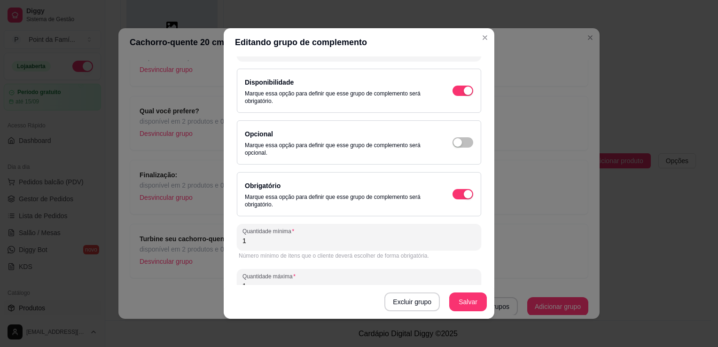
scroll to position [75, 0]
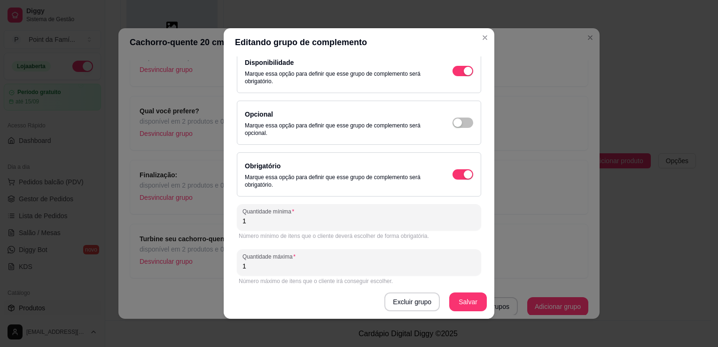
click at [485, 31] on header "Editando grupo de complemento" at bounding box center [359, 42] width 271 height 28
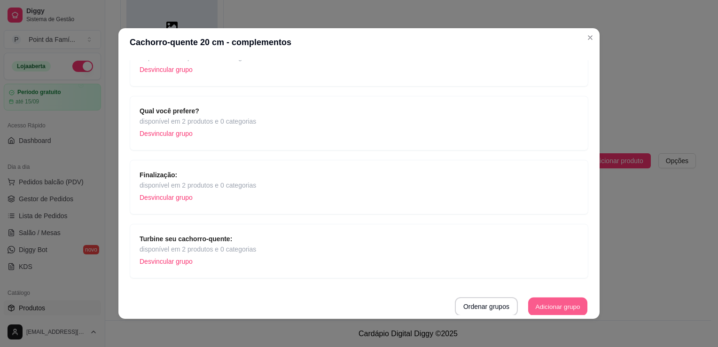
click at [528, 307] on button "Adicionar grupo" at bounding box center [557, 306] width 59 height 18
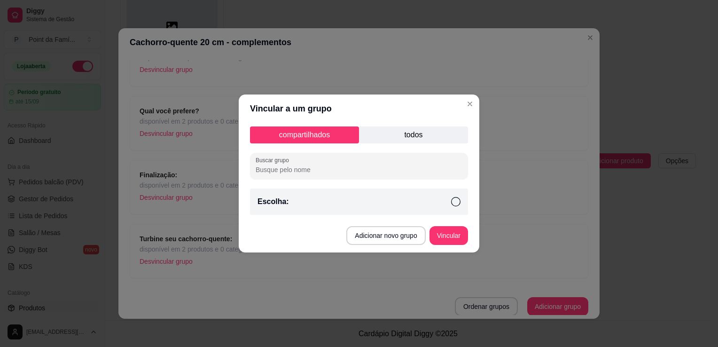
click at [404, 138] on p "todos" at bounding box center [413, 134] width 109 height 17
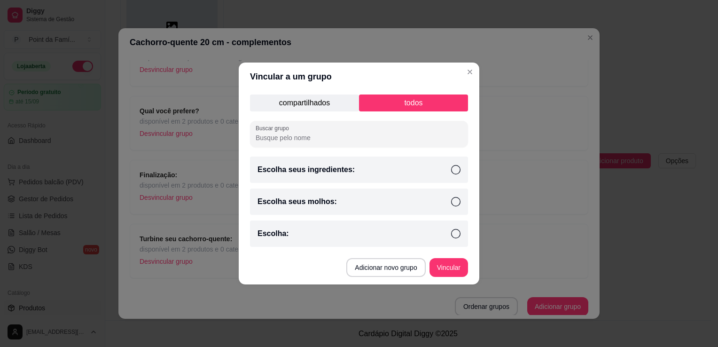
click at [391, 174] on div "Escolha seus ingredientes:" at bounding box center [359, 169] width 218 height 26
click at [438, 266] on button "Vincular" at bounding box center [448, 267] width 39 height 19
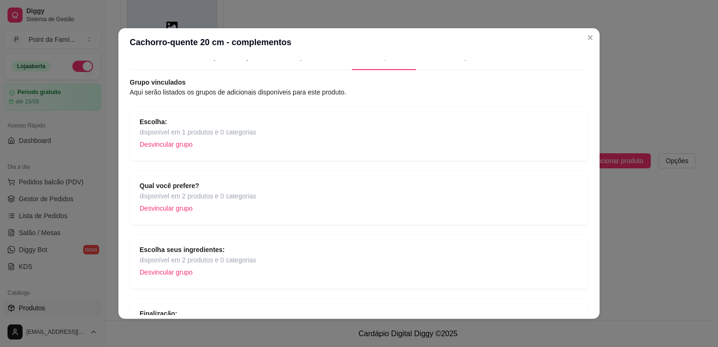
scroll to position [16, 0]
click at [250, 138] on p "Desvincular grupo" at bounding box center [198, 145] width 117 height 14
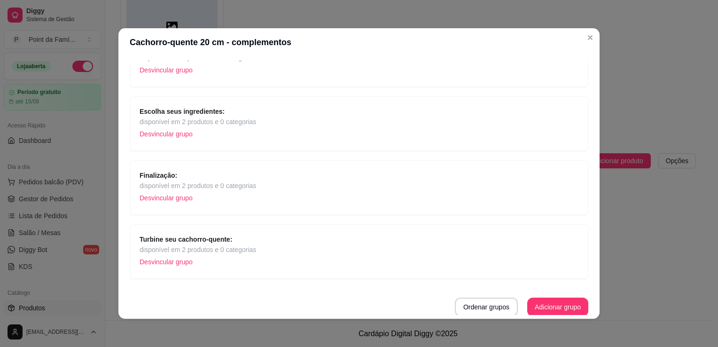
scroll to position [92, 0]
click at [545, 303] on button "Adicionar grupo" at bounding box center [557, 306] width 61 height 19
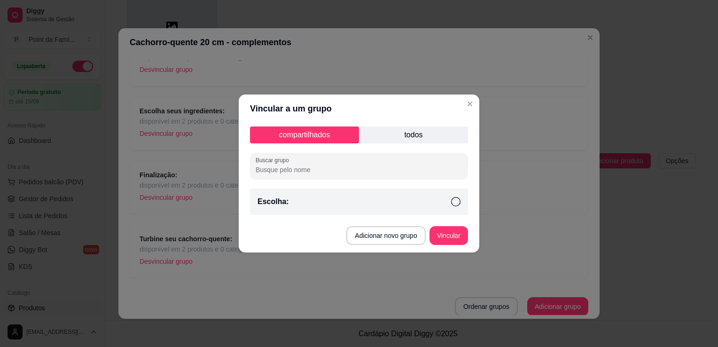
click at [418, 138] on p "todos" at bounding box center [413, 134] width 109 height 17
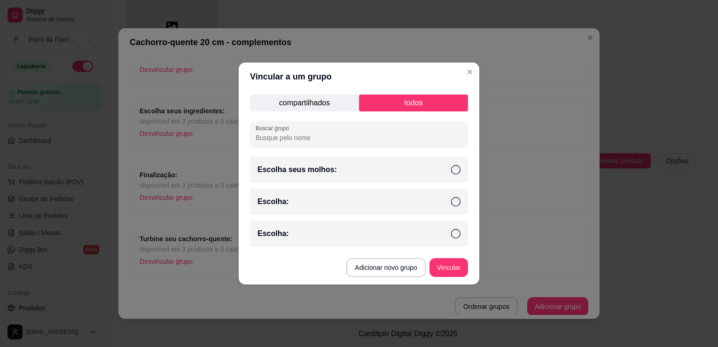
click at [396, 206] on div "Escolha:" at bounding box center [359, 201] width 218 height 26
click at [441, 262] on button "Vincular" at bounding box center [449, 267] width 38 height 18
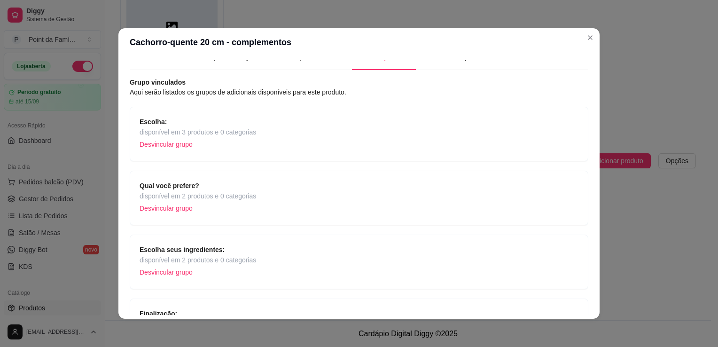
scroll to position [0, 0]
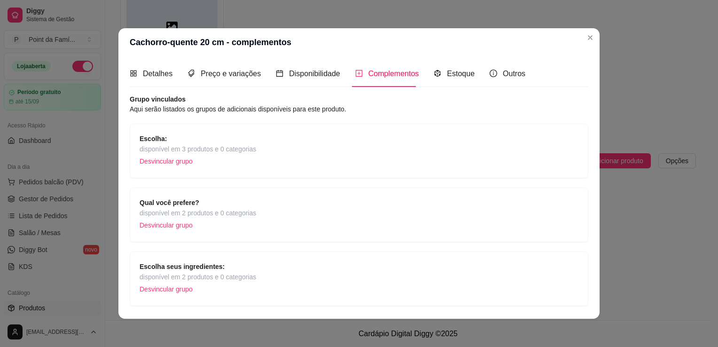
click at [389, 141] on div "Escolha: disponível em 3 produtos e 0 categorias Desvincular grupo" at bounding box center [359, 150] width 439 height 35
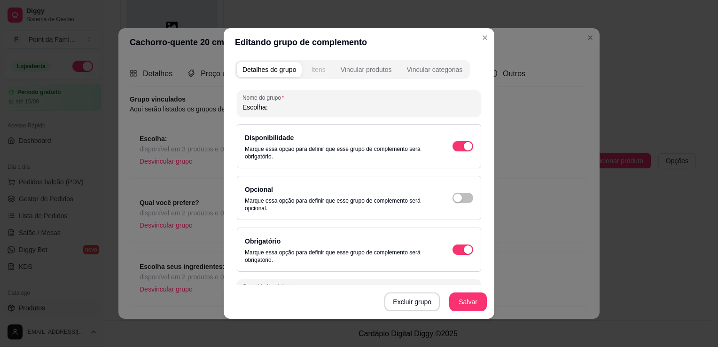
click at [311, 68] on div "Itens" at bounding box center [318, 69] width 14 height 9
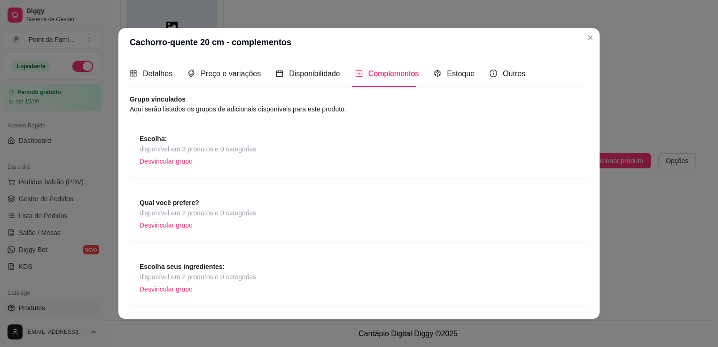
click at [394, 136] on div "Escolha: disponível em 3 produtos e 0 categorias Desvincular grupo" at bounding box center [359, 150] width 439 height 35
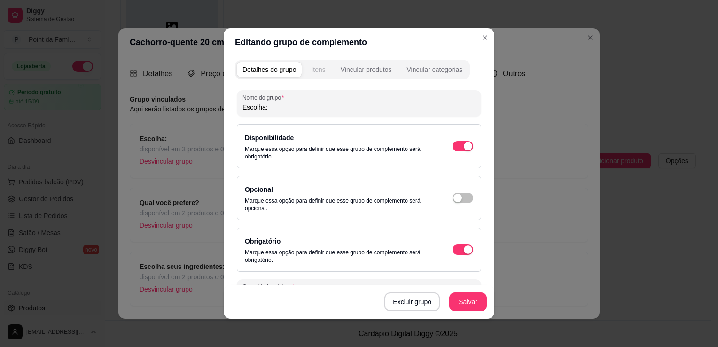
click at [323, 72] on button "Itens" at bounding box center [317, 69] width 25 height 15
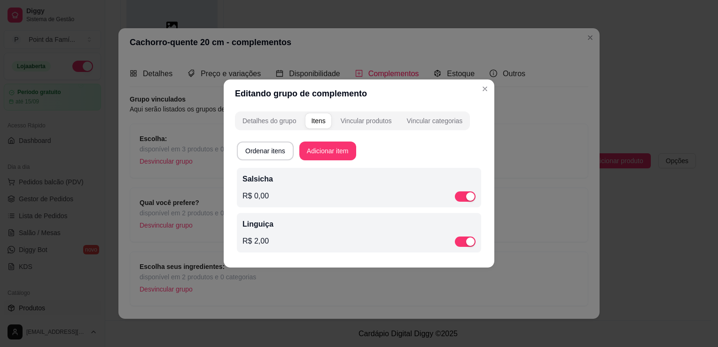
click at [353, 183] on p "Salsicha" at bounding box center [358, 178] width 233 height 11
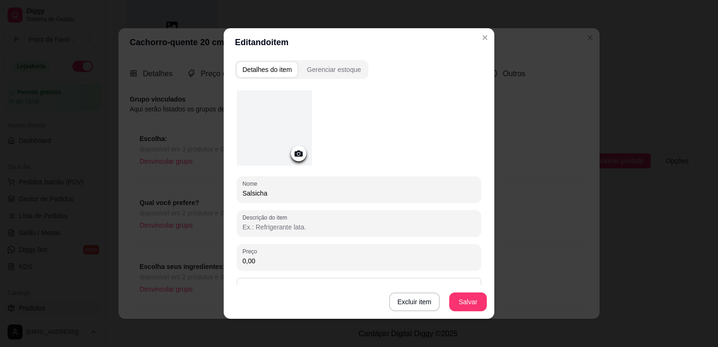
click at [293, 157] on icon at bounding box center [298, 153] width 11 height 11
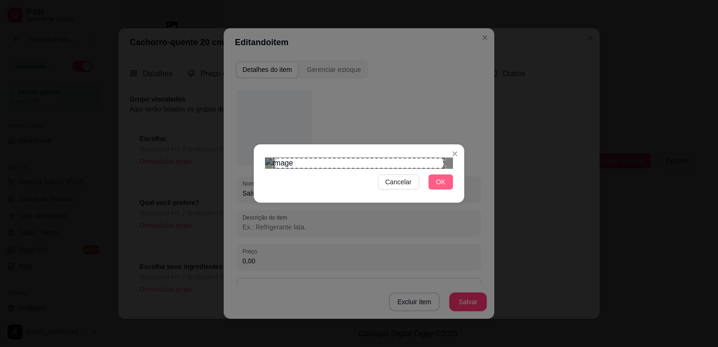
click at [437, 187] on span "OK" at bounding box center [440, 182] width 9 height 10
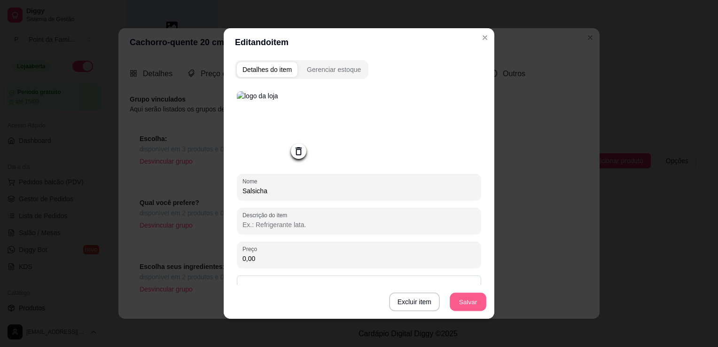
click at [457, 301] on button "Salvar" at bounding box center [468, 302] width 37 height 18
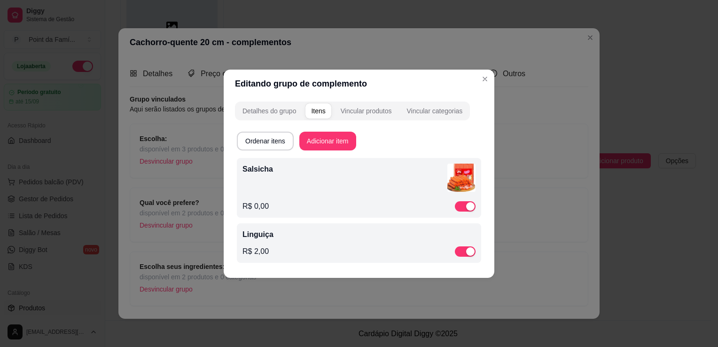
click at [307, 244] on div "Linguiça R$ 2,00" at bounding box center [358, 243] width 233 height 28
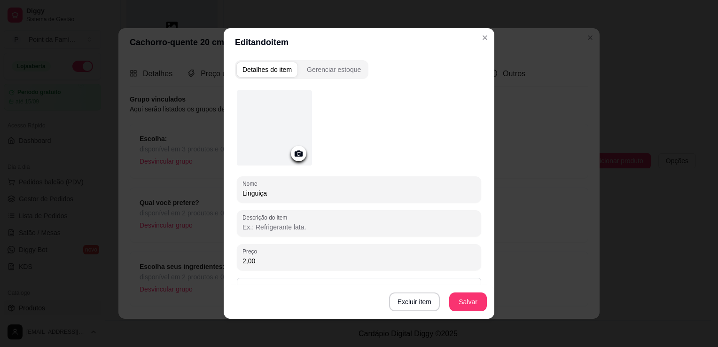
click at [277, 126] on div at bounding box center [274, 127] width 75 height 75
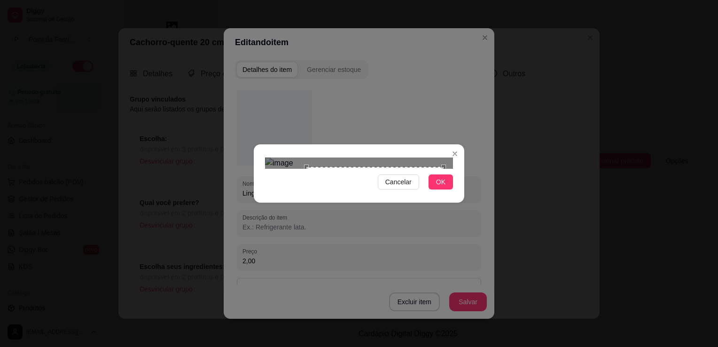
click at [306, 169] on div at bounding box center [359, 162] width 188 height 11
click at [374, 177] on div "Use the arrow keys to move the crop selection area" at bounding box center [368, 245] width 137 height 137
click at [372, 180] on div "Use the arrow keys to move the crop selection area" at bounding box center [367, 248] width 137 height 137
click at [367, 183] on div "Use the arrow keys to move the crop selection area" at bounding box center [361, 247] width 137 height 137
click at [439, 187] on span "OK" at bounding box center [440, 182] width 9 height 10
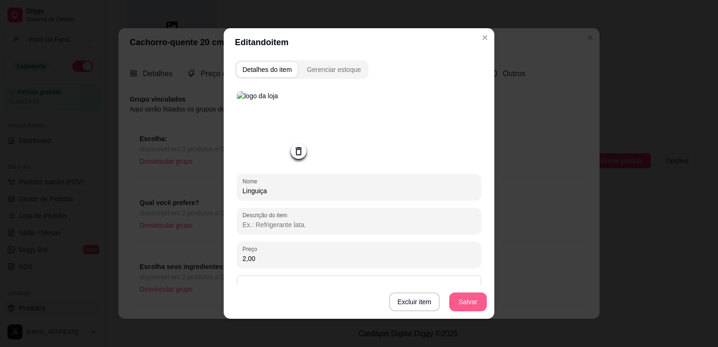
click at [454, 304] on button "Salvar" at bounding box center [468, 301] width 38 height 19
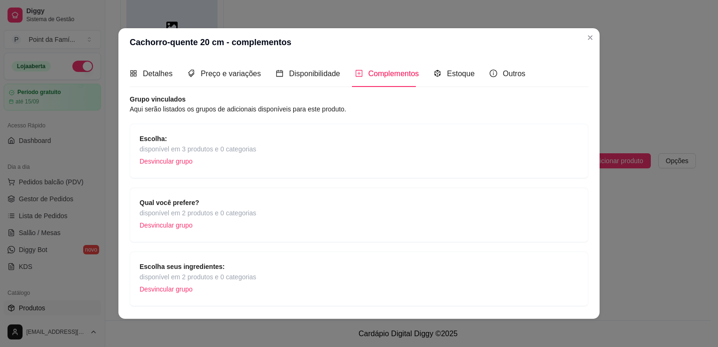
click at [179, 164] on p "Desvincular grupo" at bounding box center [198, 161] width 117 height 14
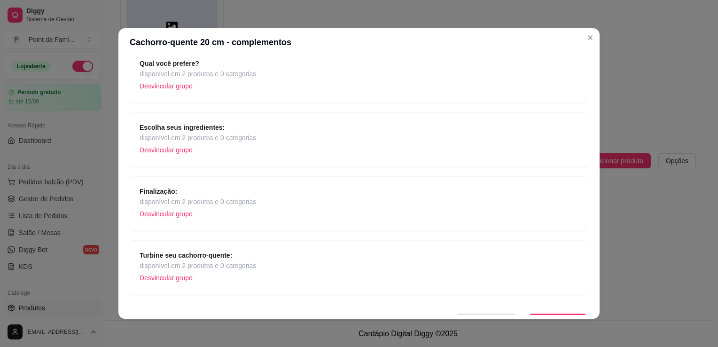
scroll to position [92, 0]
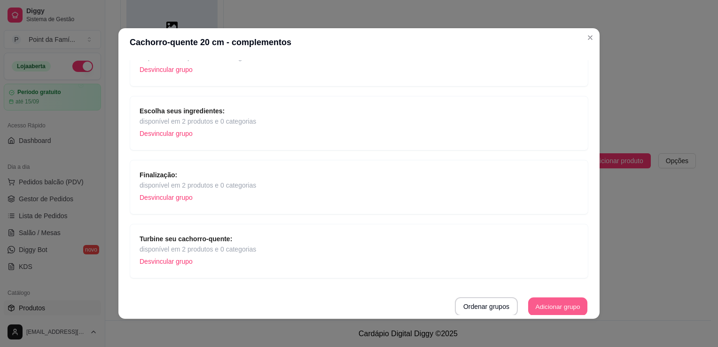
click at [528, 305] on button "Adicionar grupo" at bounding box center [557, 306] width 59 height 18
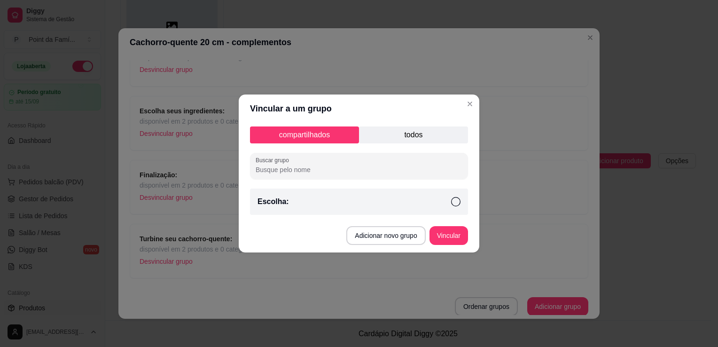
click at [433, 136] on p "todos" at bounding box center [413, 134] width 109 height 17
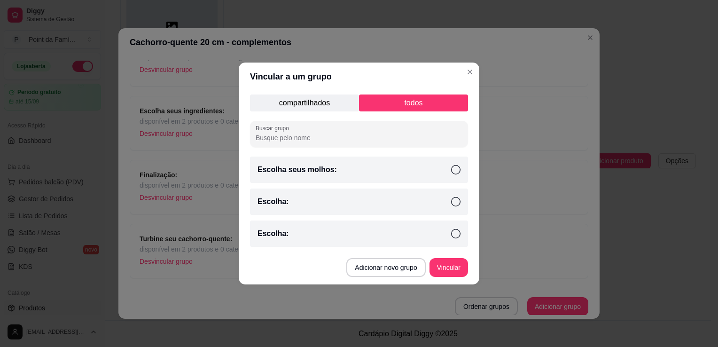
click at [415, 168] on div "Escolha seus molhos:" at bounding box center [359, 169] width 218 height 26
click at [447, 262] on button "Vincular" at bounding box center [449, 267] width 38 height 18
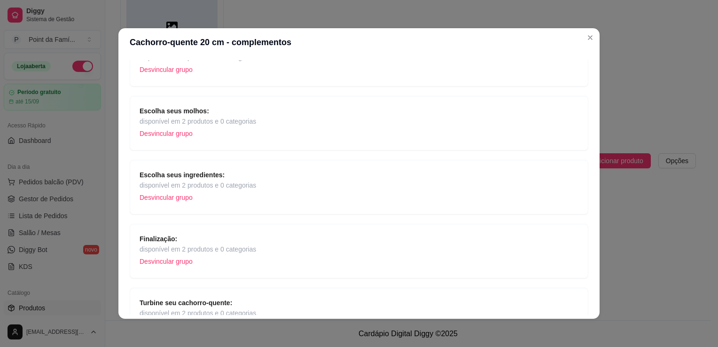
click at [492, 178] on div "Escolha seus ingredientes: disponível em 2 produtos e 0 categorias Desvincular …" at bounding box center [359, 187] width 439 height 35
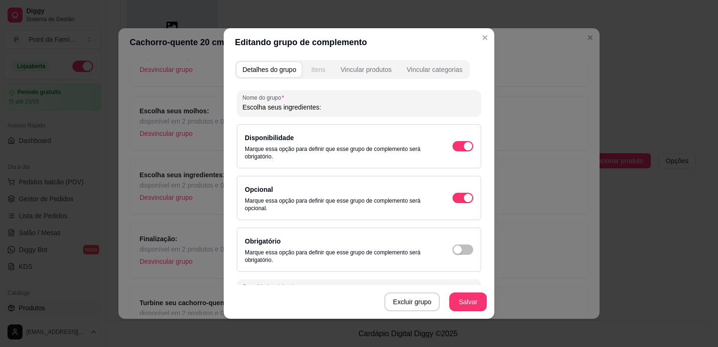
click at [321, 70] on div "Itens" at bounding box center [318, 69] width 14 height 9
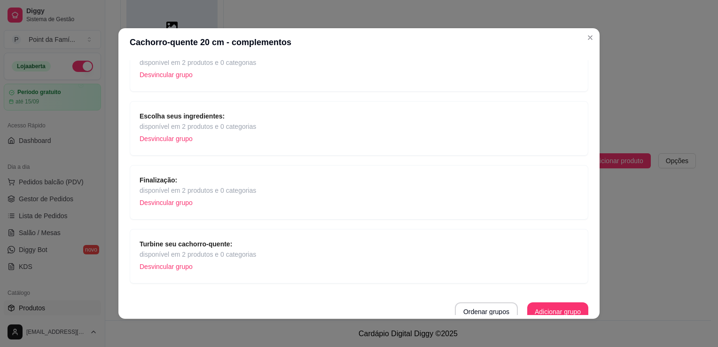
scroll to position [155, 0]
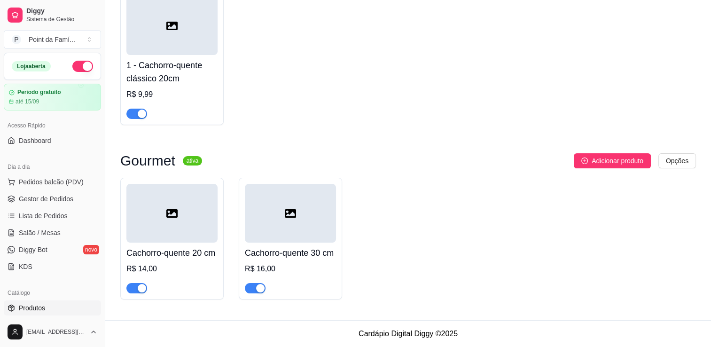
click at [179, 71] on h4 "1 - Cachorro-quente clássico 20cm" at bounding box center [171, 72] width 91 height 26
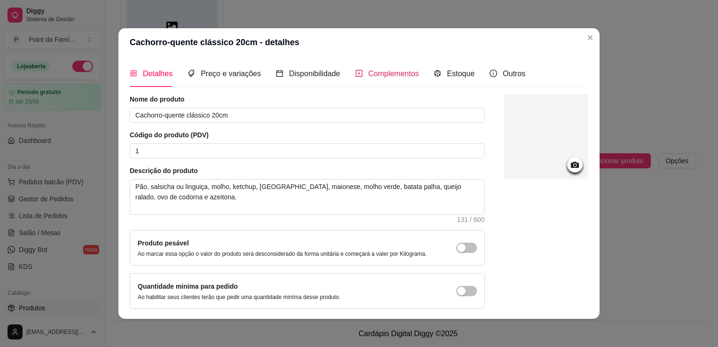
click at [355, 73] on icon "plus-square" at bounding box center [359, 74] width 8 height 8
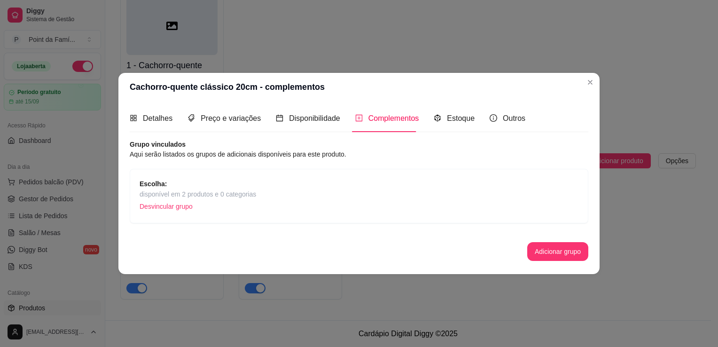
click at [180, 207] on p "Desvincular grupo" at bounding box center [198, 206] width 117 height 14
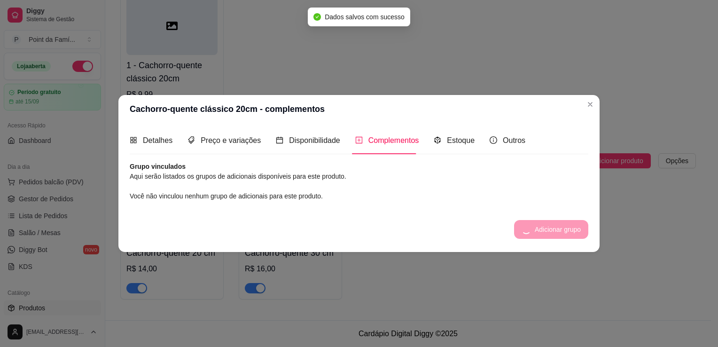
drag, startPoint x: 510, startPoint y: 221, endPoint x: 531, endPoint y: 224, distance: 20.9
click at [531, 224] on div "Adicionar grupo" at bounding box center [359, 229] width 459 height 19
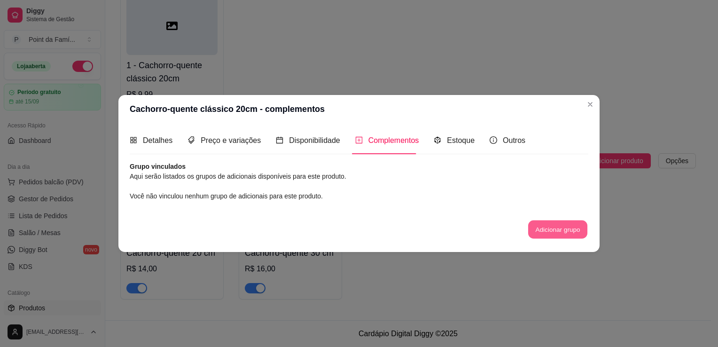
click at [531, 224] on button "Adicionar grupo" at bounding box center [557, 229] width 59 height 18
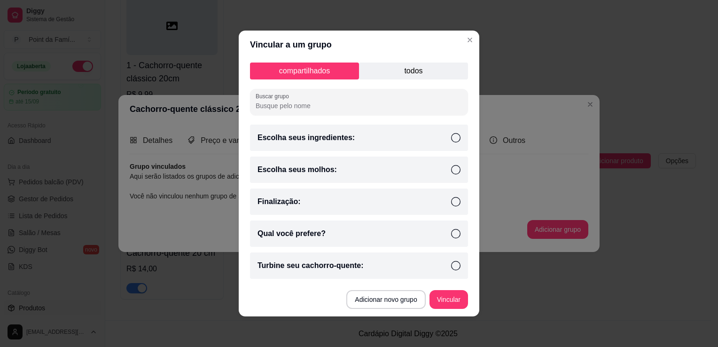
click at [343, 232] on div "Qual você prefere?" at bounding box center [359, 233] width 218 height 26
click at [445, 295] on button "Vincular" at bounding box center [449, 299] width 38 height 18
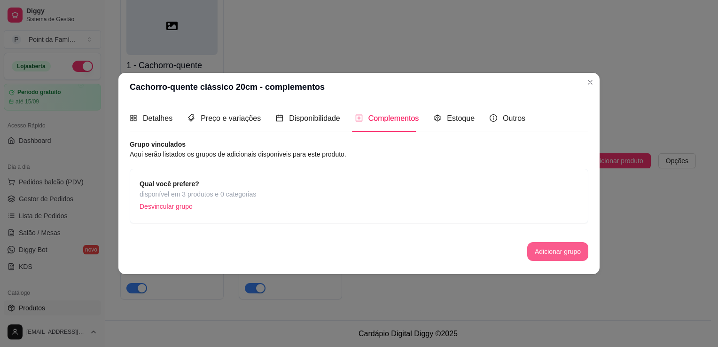
click at [535, 250] on button "Adicionar grupo" at bounding box center [557, 251] width 61 height 19
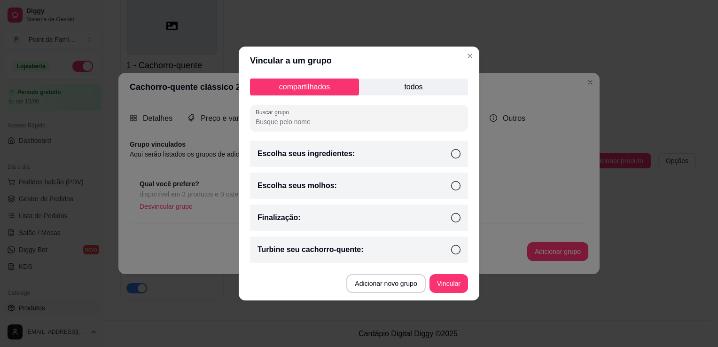
click at [344, 245] on p "Turbine seu cachorro-quente:" at bounding box center [311, 249] width 106 height 11
click at [439, 279] on button "Vincular" at bounding box center [449, 283] width 38 height 18
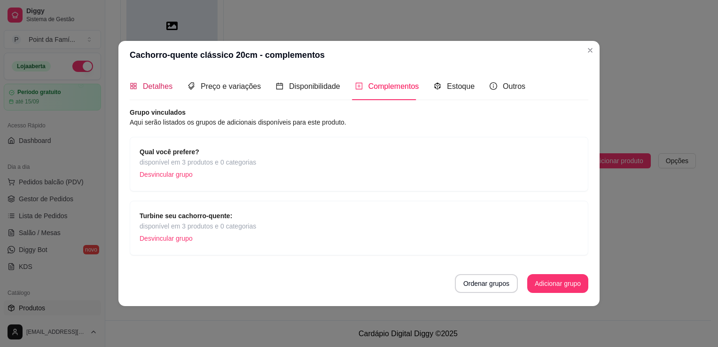
click at [159, 80] on div "Detalhes" at bounding box center [151, 86] width 43 height 12
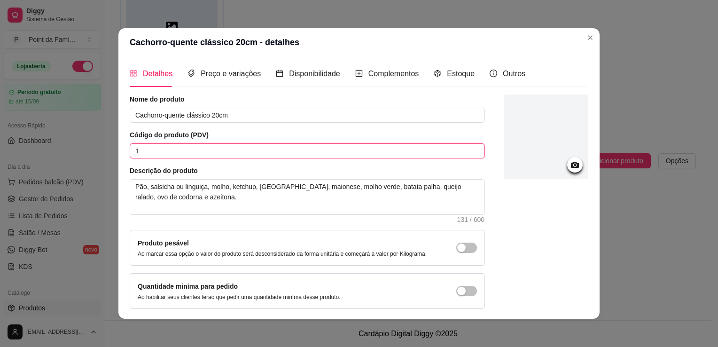
click at [162, 149] on input "1" at bounding box center [307, 150] width 355 height 15
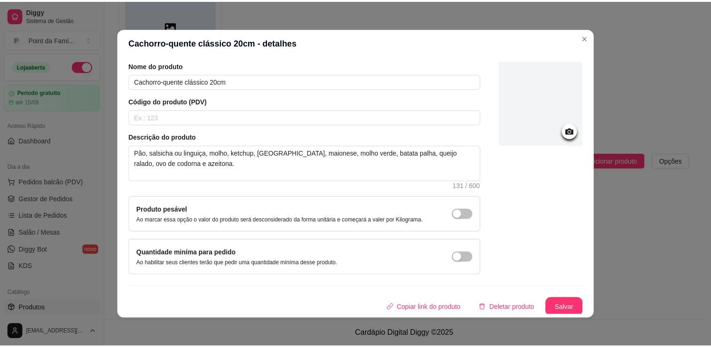
scroll to position [34, 0]
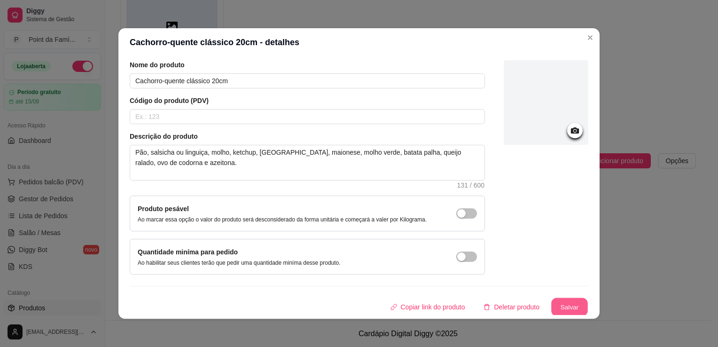
click at [563, 305] on button "Salvar" at bounding box center [569, 307] width 37 height 18
